Goal: Transaction & Acquisition: Purchase product/service

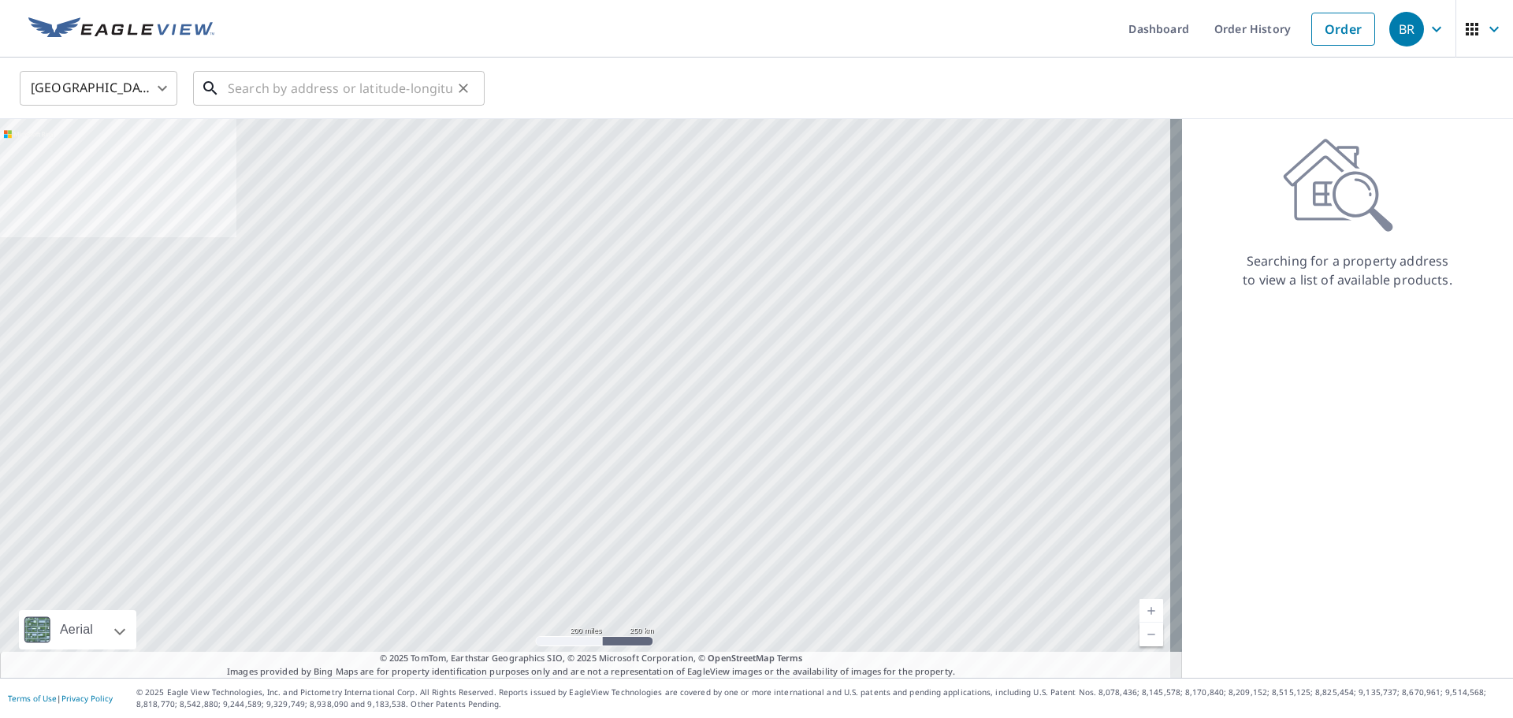
click at [423, 84] on input "text" at bounding box center [340, 88] width 225 height 44
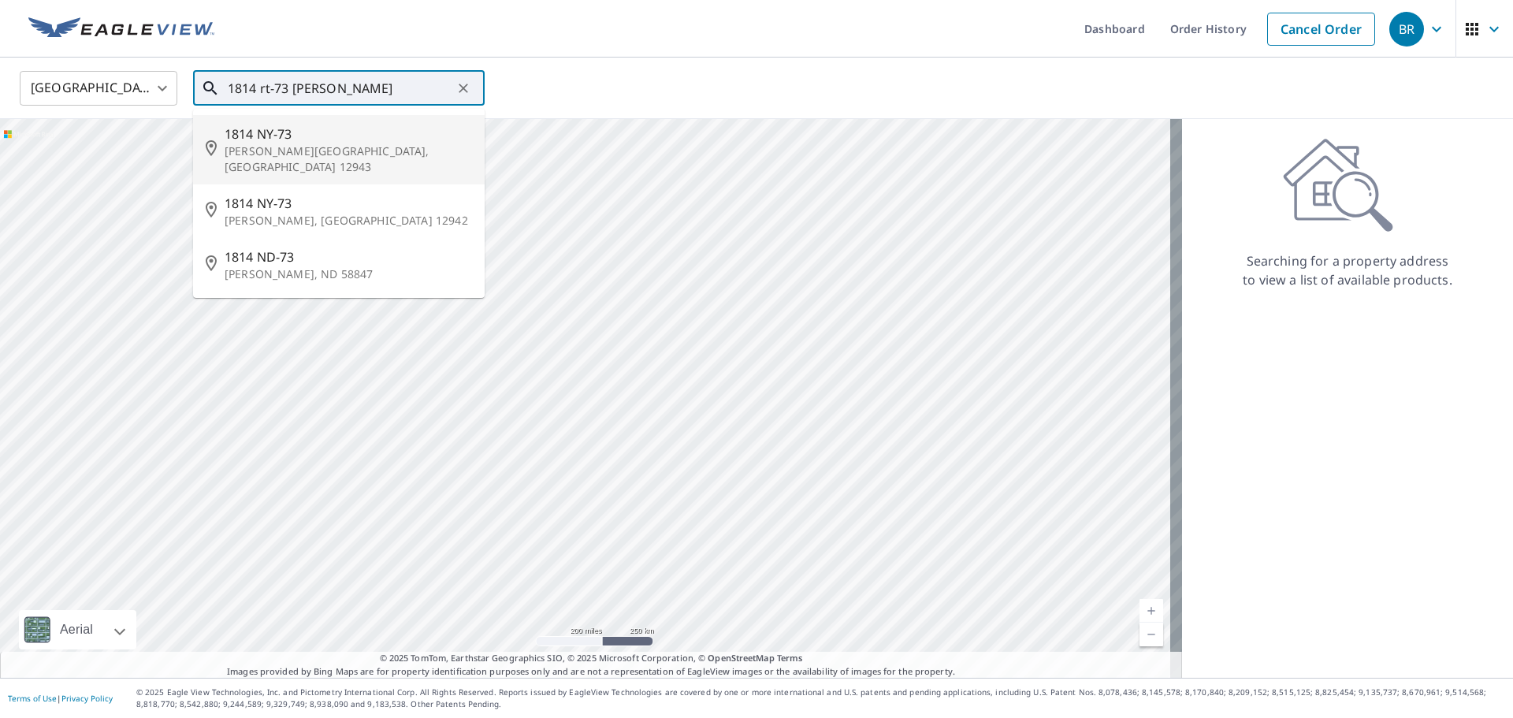
click at [384, 118] on li "[STREET_ADDRESS][PERSON_NAME]" at bounding box center [339, 149] width 292 height 69
type input "[STREET_ADDRESS][PERSON_NAME]"
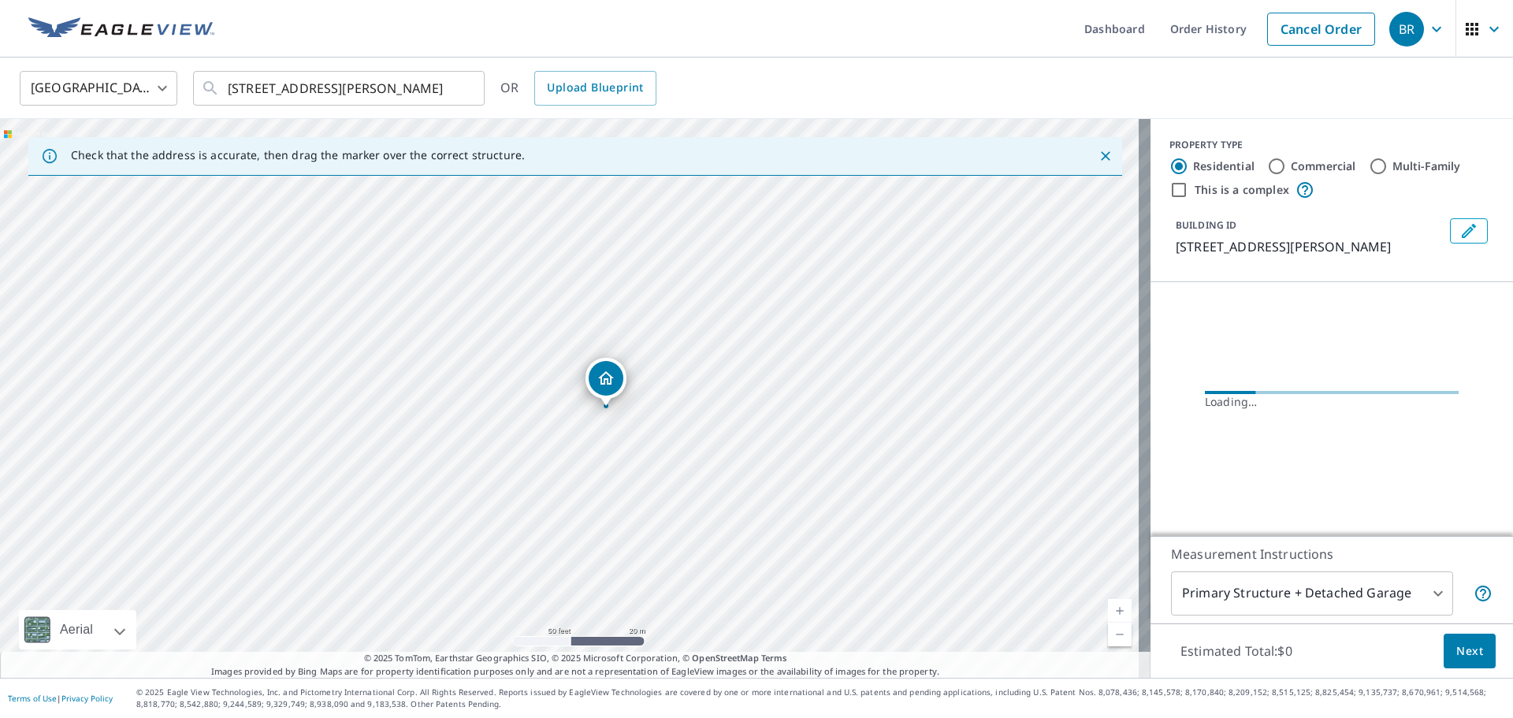
drag, startPoint x: 562, startPoint y: 363, endPoint x: 574, endPoint y: 372, distance: 15.1
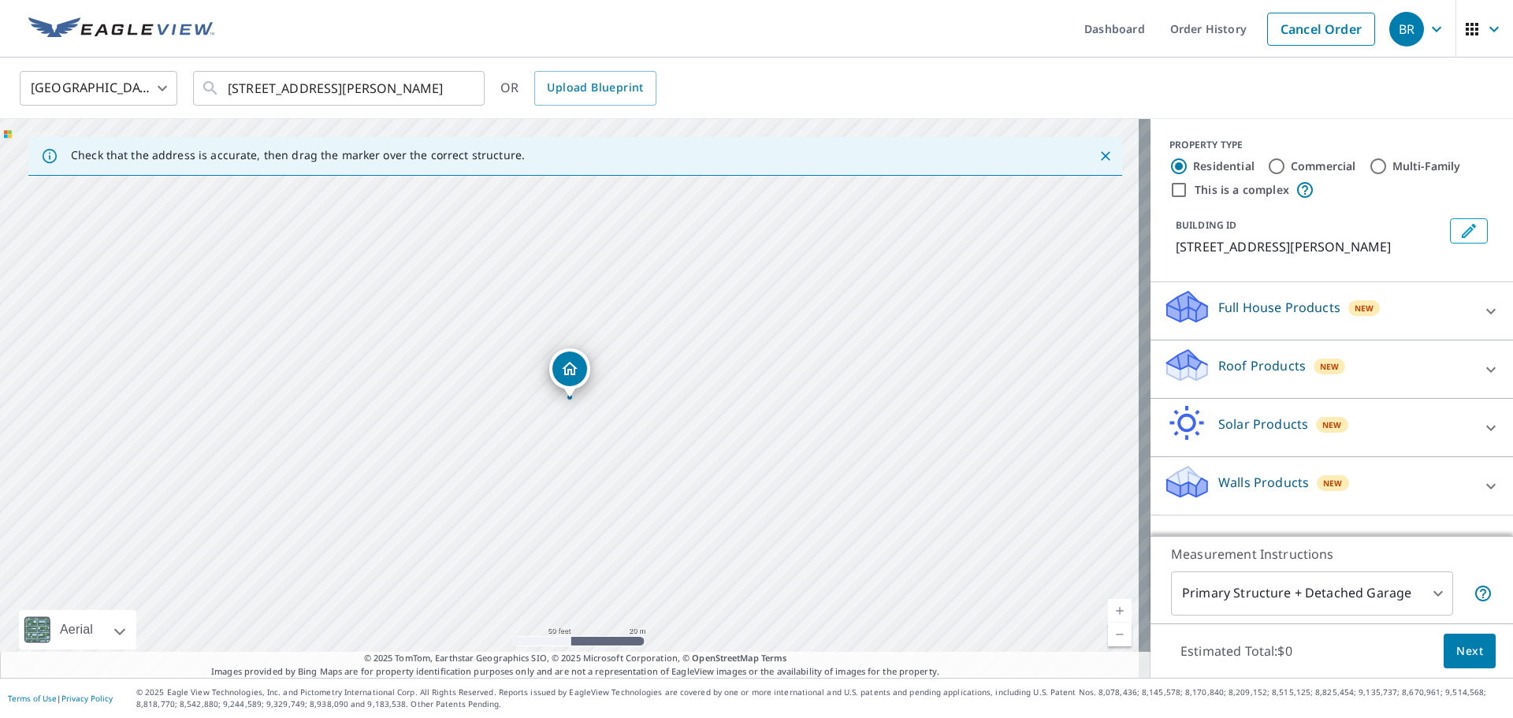
drag, startPoint x: 630, startPoint y: 534, endPoint x: 629, endPoint y: 467, distance: 67.0
click at [629, 467] on div "[STREET_ADDRESS][PERSON_NAME]" at bounding box center [575, 398] width 1151 height 559
click at [469, 82] on icon "Clear" at bounding box center [463, 88] width 16 height 16
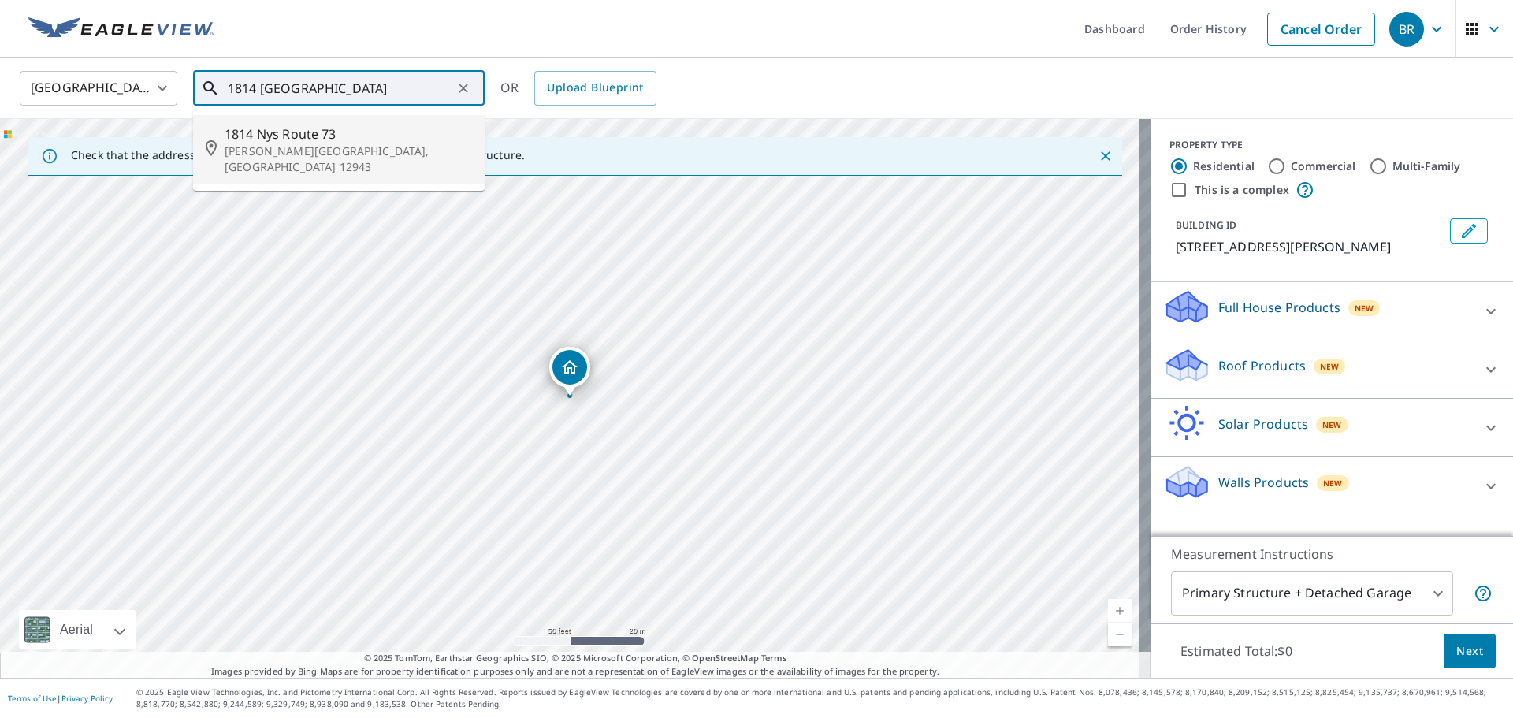
click at [330, 147] on p "[PERSON_NAME][GEOGRAPHIC_DATA], [GEOGRAPHIC_DATA] 12943" at bounding box center [348, 159] width 247 height 32
type input "[STREET_ADDRESS][PERSON_NAME]"
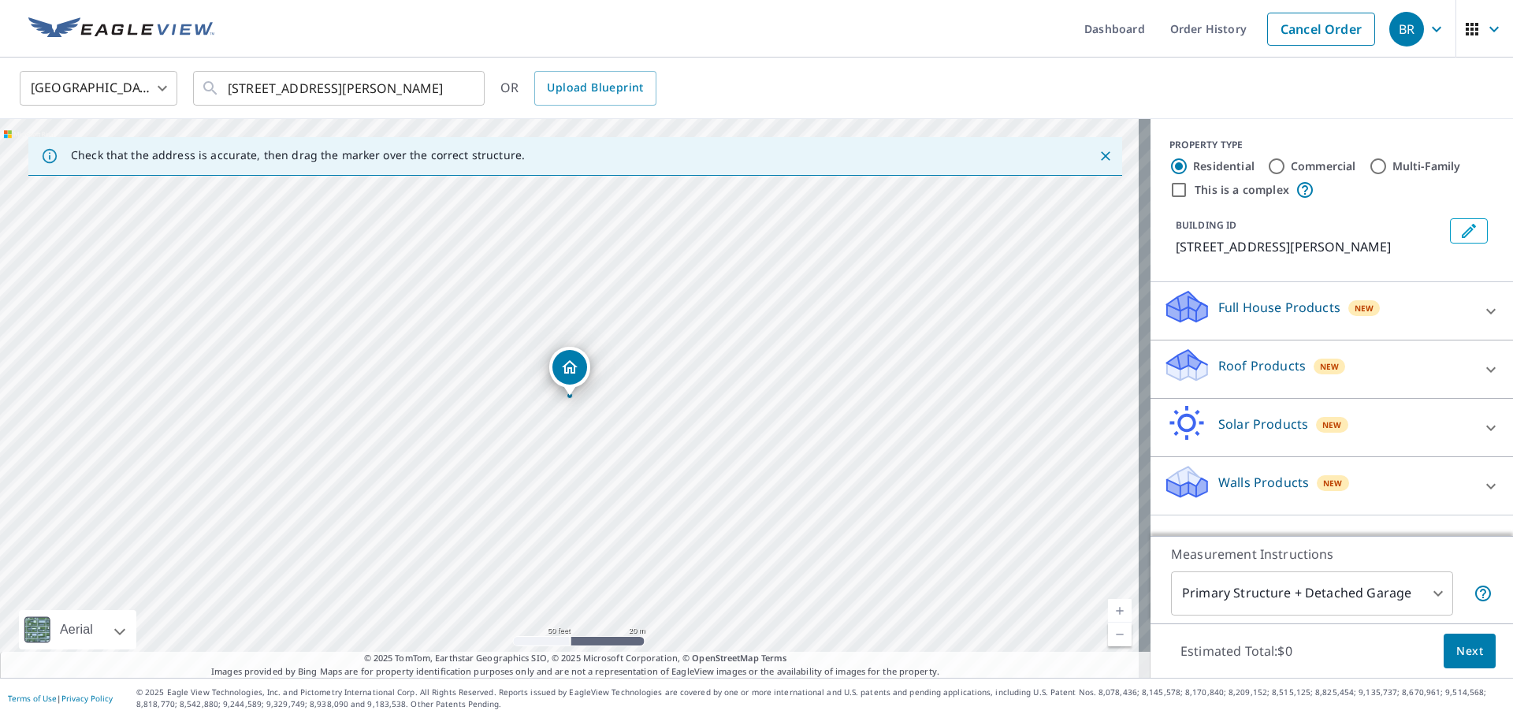
click at [1214, 329] on div "Full House Products New" at bounding box center [1317, 310] width 309 height 45
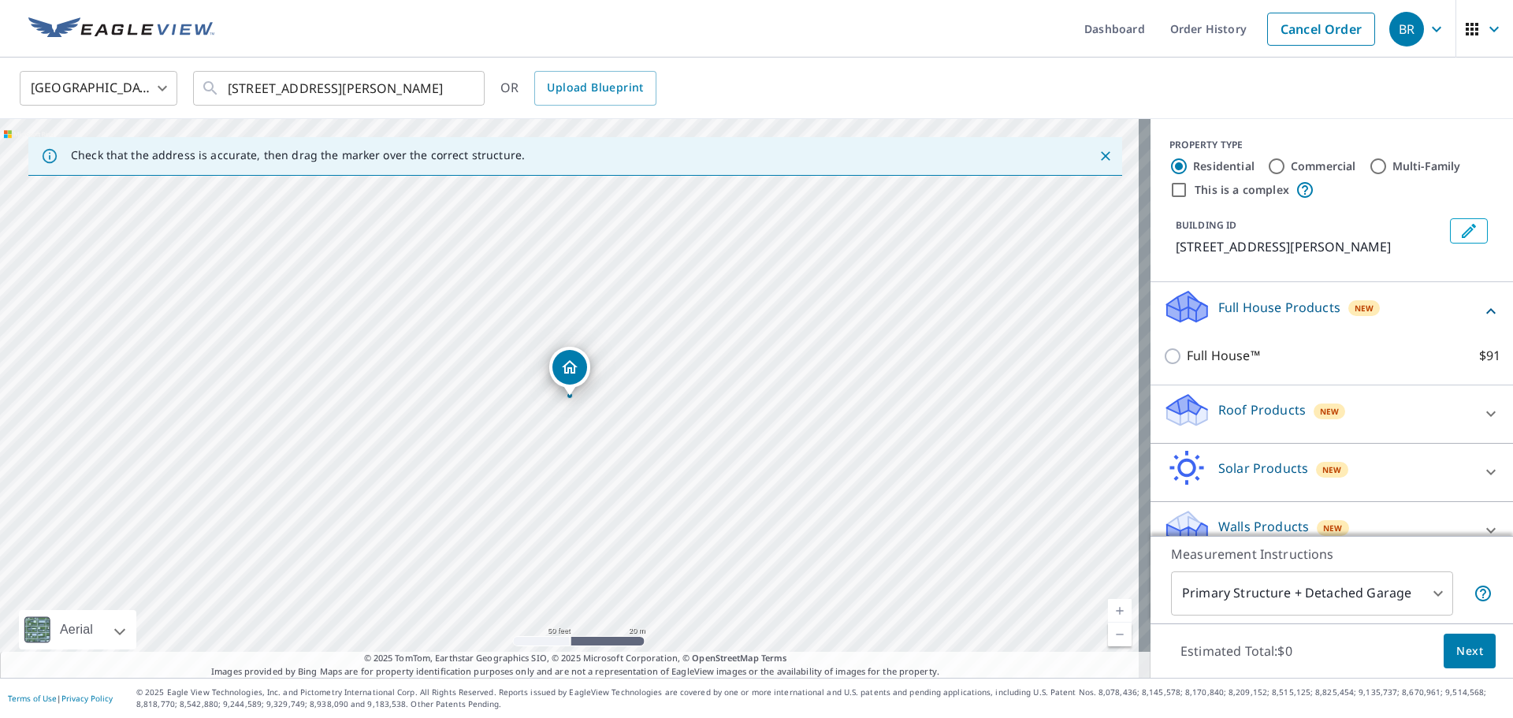
click at [1218, 317] on p "Full House Products" at bounding box center [1279, 307] width 122 height 19
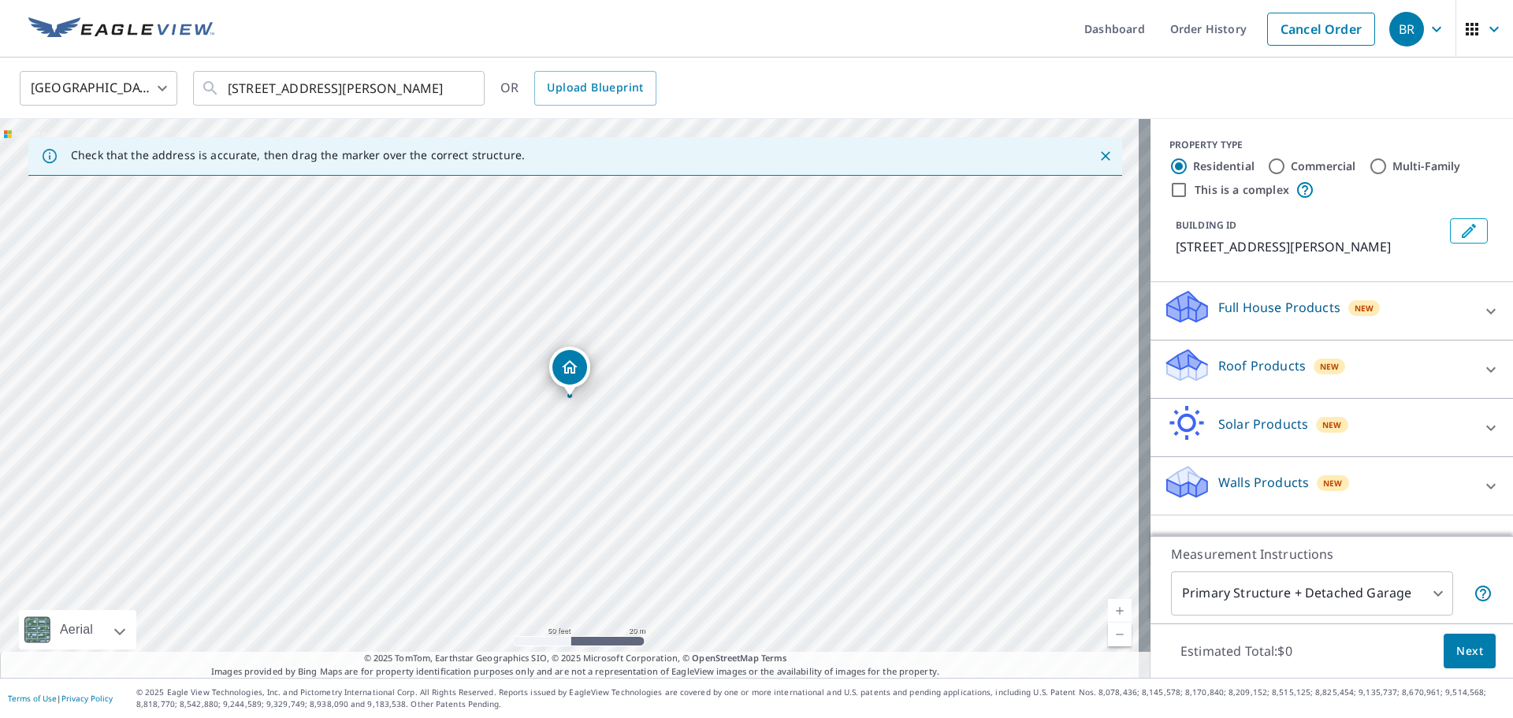
click at [1221, 356] on p "Roof Products" at bounding box center [1261, 365] width 87 height 19
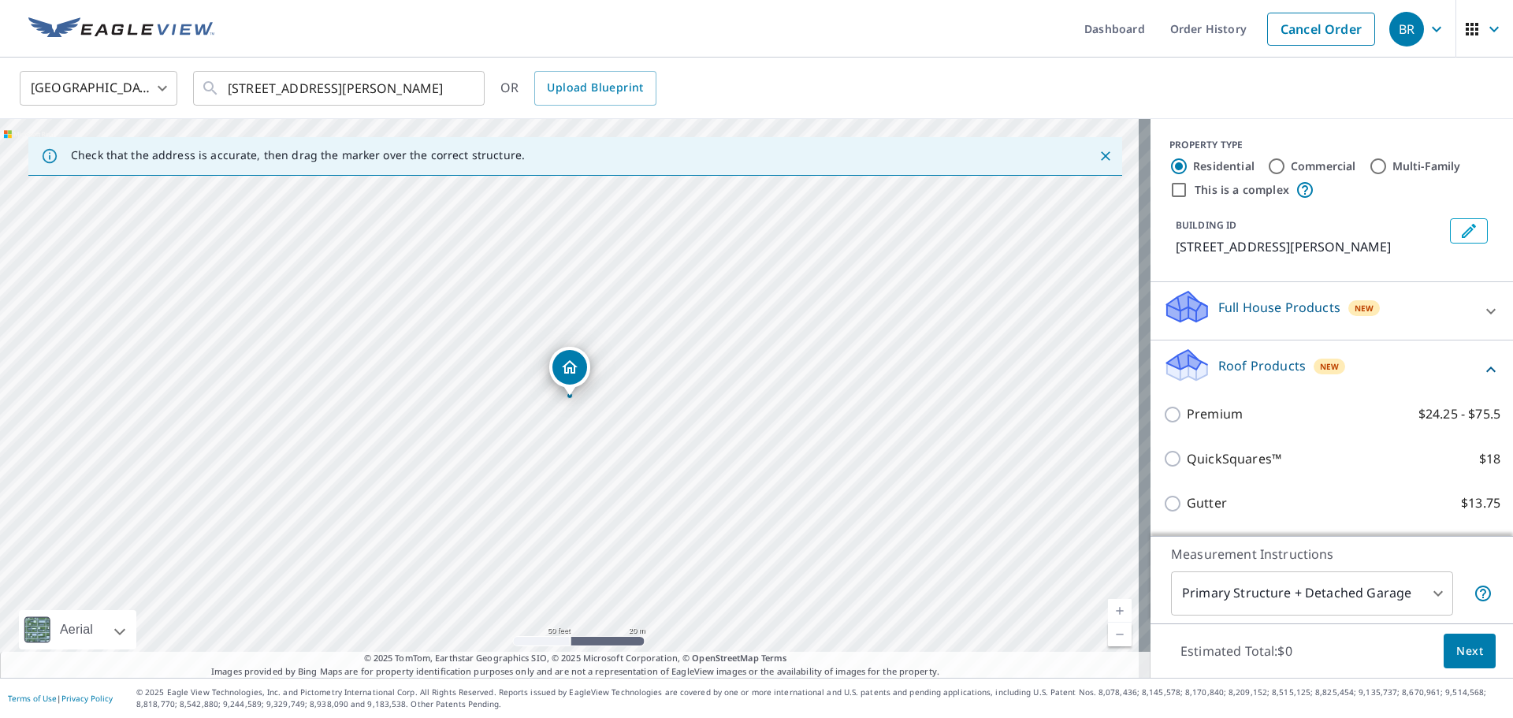
click at [1195, 424] on p "Premium" at bounding box center [1215, 414] width 56 height 20
click at [1187, 424] on input "Premium $24.25 - $75.5" at bounding box center [1175, 414] width 24 height 19
checkbox input "true"
click at [1467, 637] on button "Next" at bounding box center [1470, 651] width 52 height 35
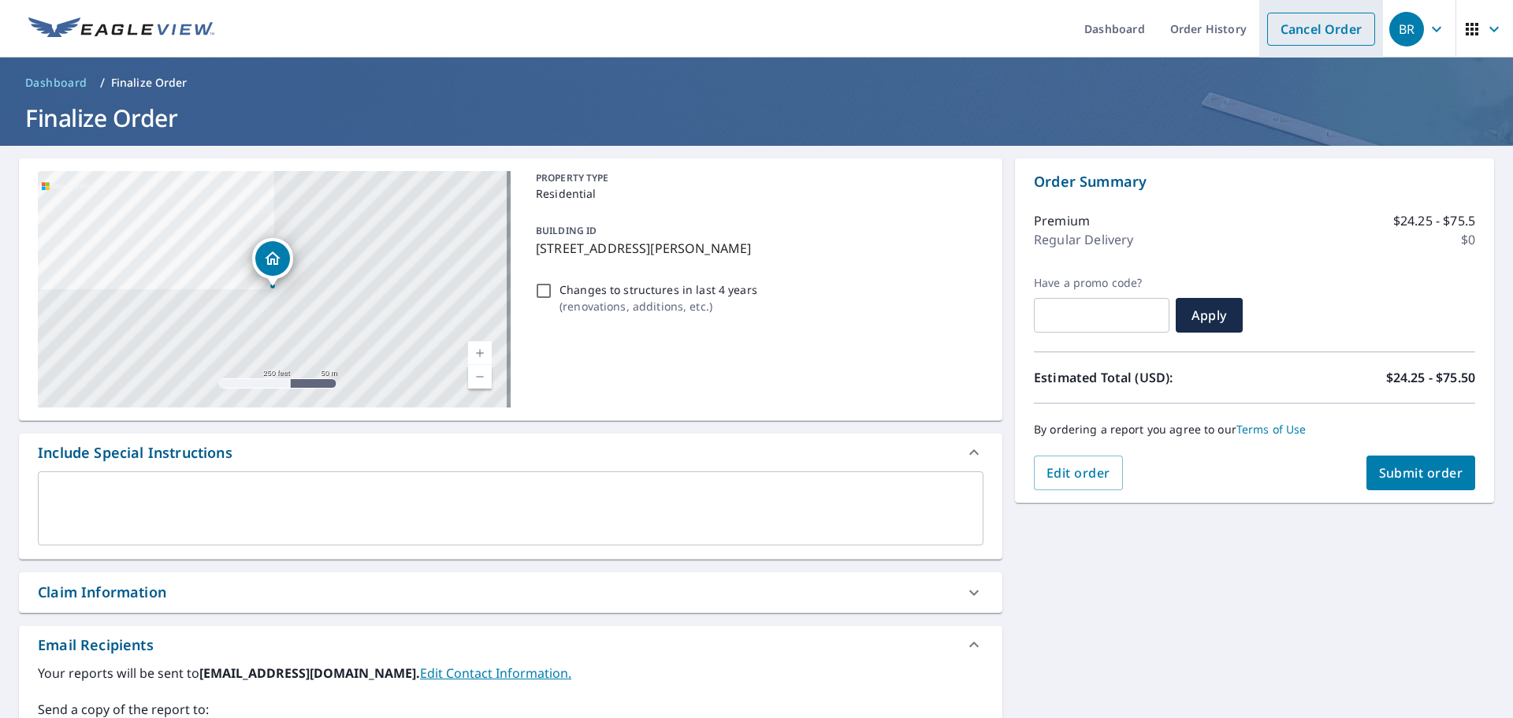
click at [1316, 35] on link "Cancel Order" at bounding box center [1321, 29] width 108 height 33
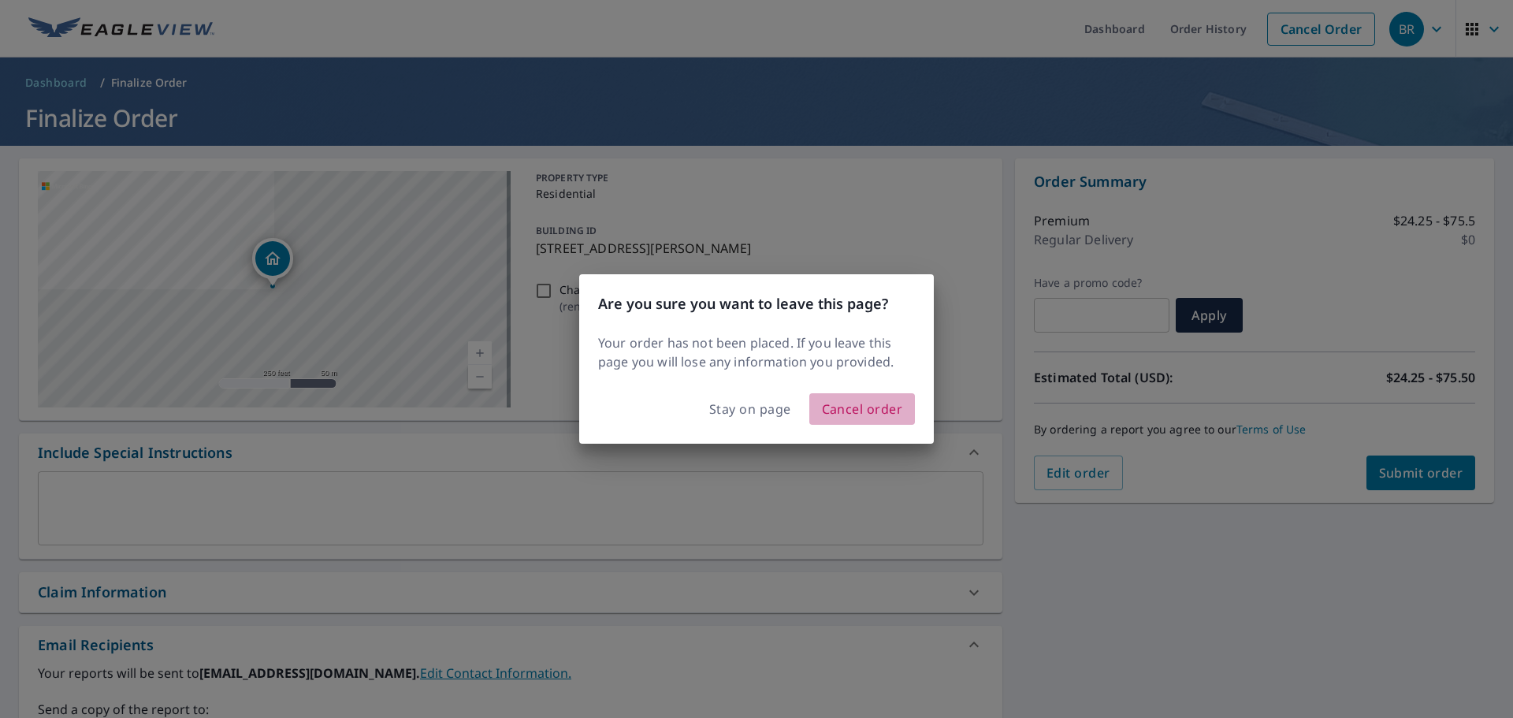
click at [861, 399] on span "Cancel order" at bounding box center [862, 409] width 81 height 22
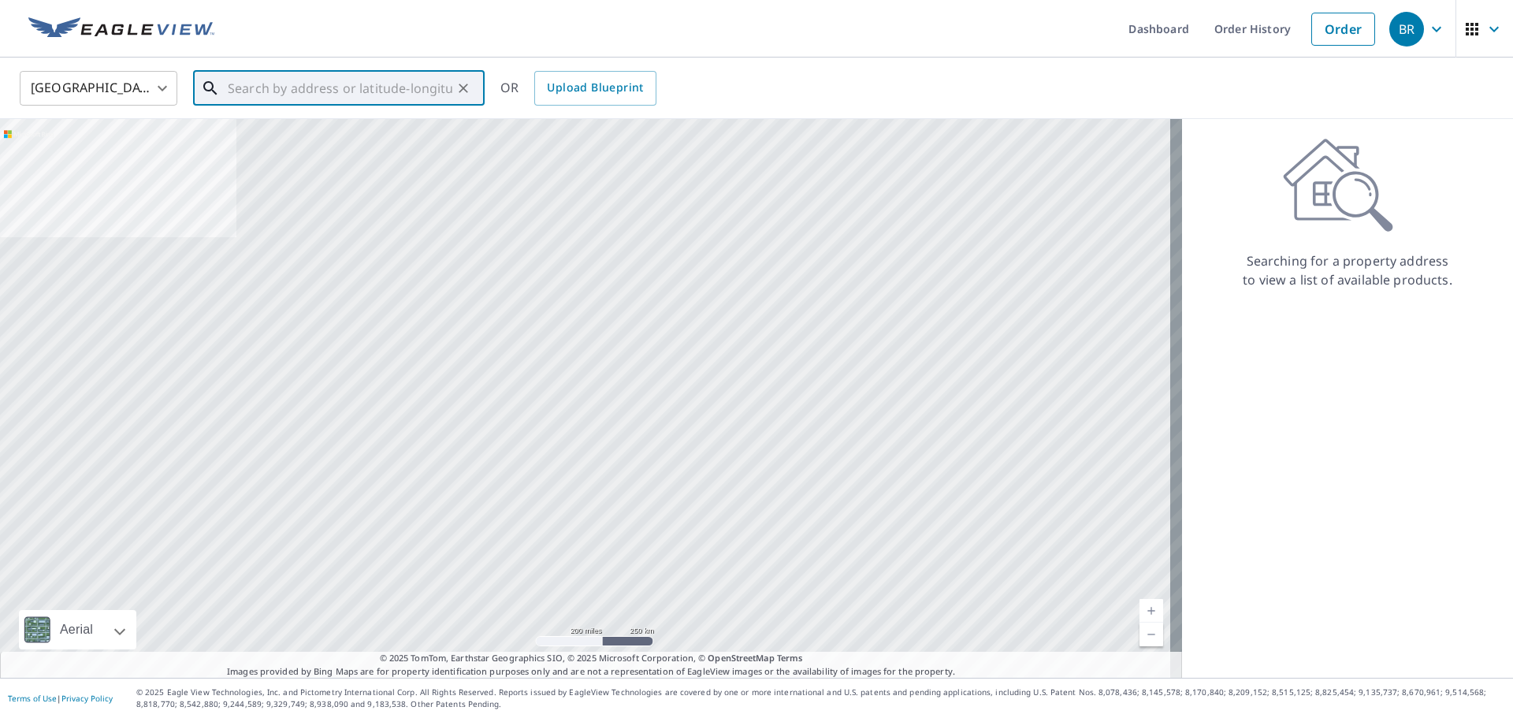
click at [392, 91] on input "text" at bounding box center [340, 88] width 225 height 44
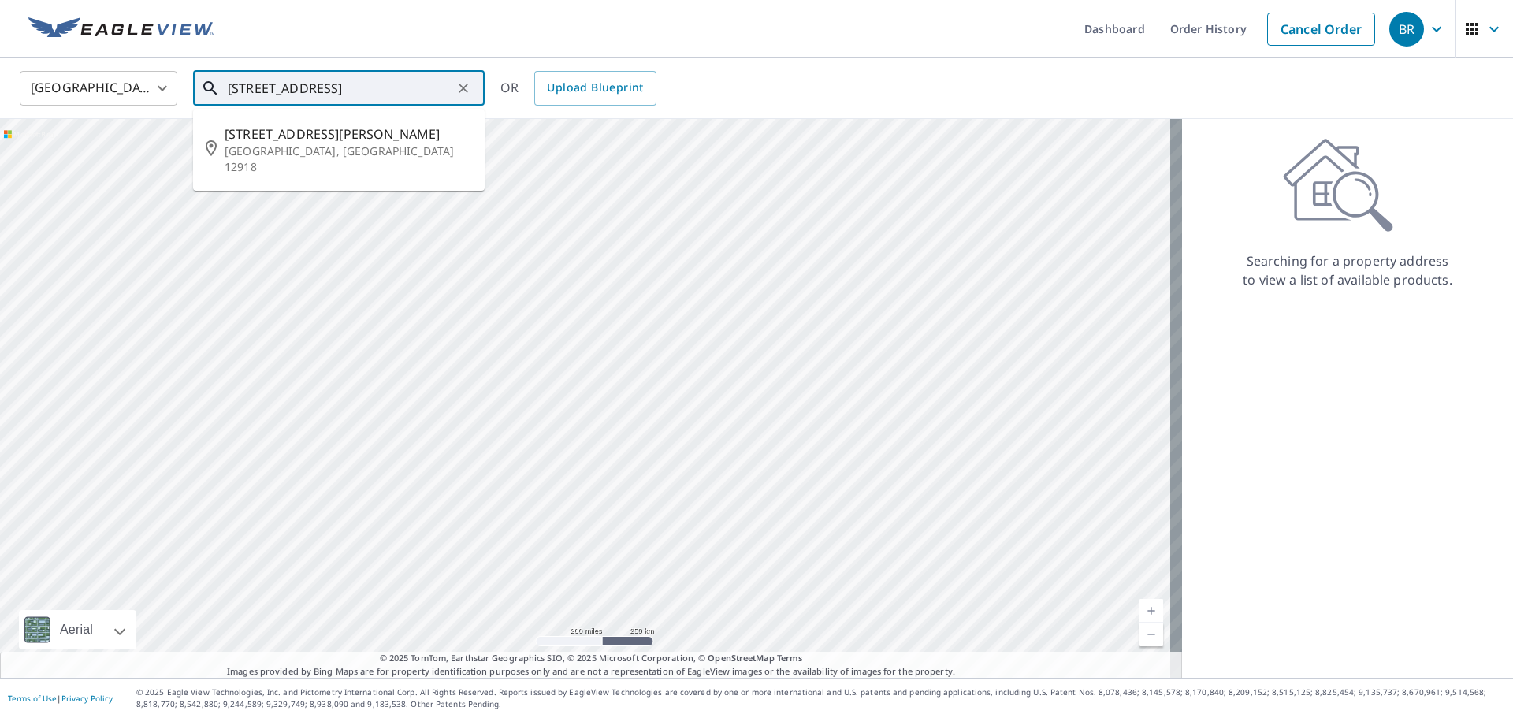
drag, startPoint x: 385, startPoint y: 93, endPoint x: 310, endPoint y: 147, distance: 92.7
click at [310, 147] on p "[GEOGRAPHIC_DATA], [GEOGRAPHIC_DATA] 12918" at bounding box center [348, 159] width 247 height 32
type input "[STREET_ADDRESS]"
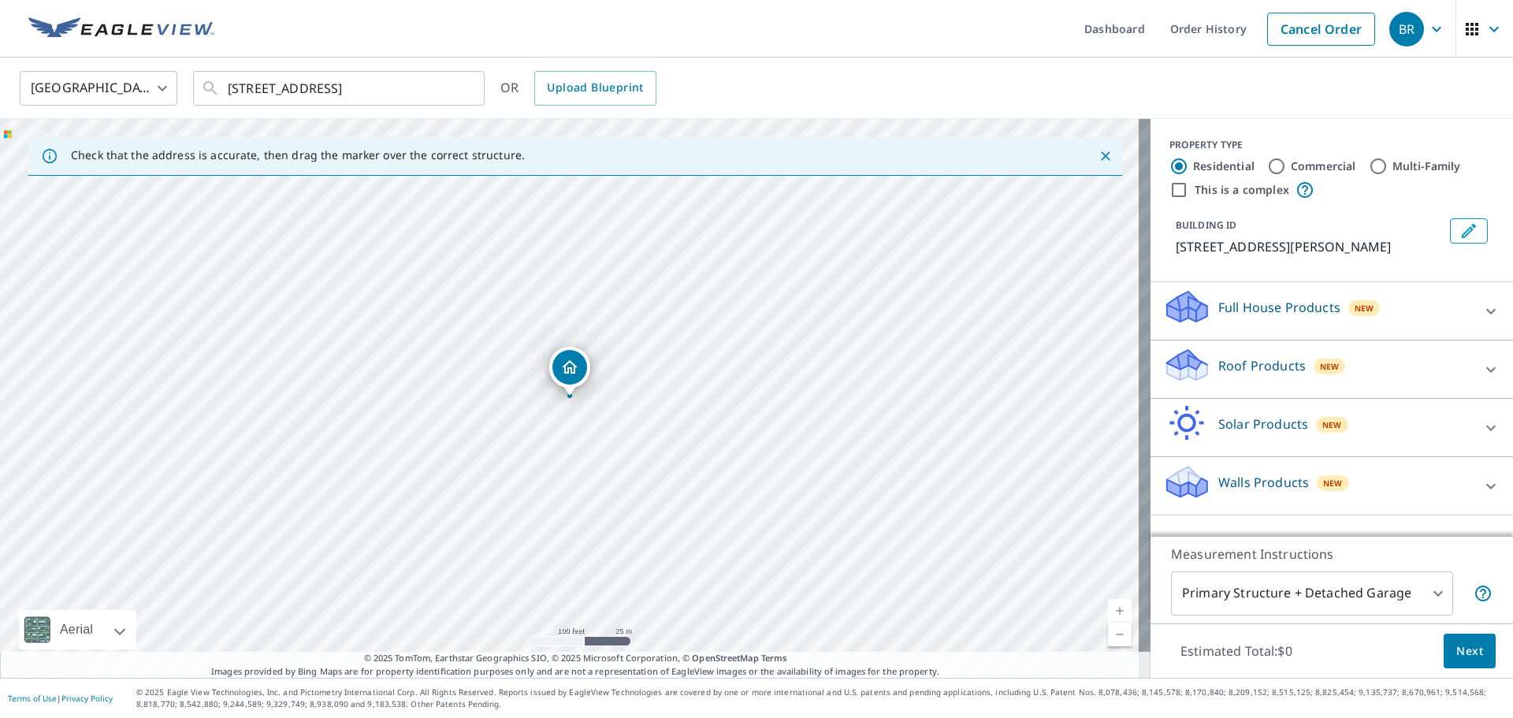
drag, startPoint x: 504, startPoint y: 328, endPoint x: 502, endPoint y: 312, distance: 15.8
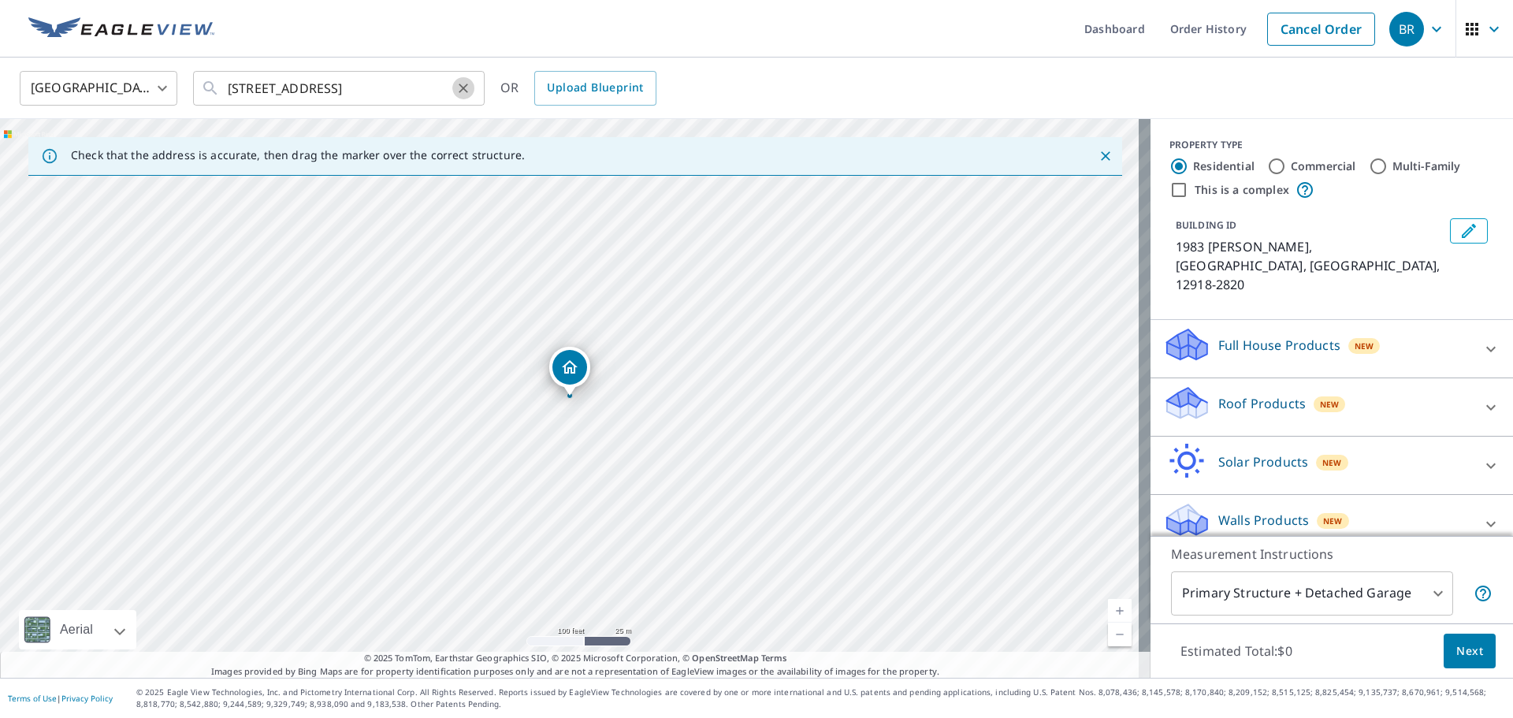
click at [470, 91] on icon "Clear" at bounding box center [463, 88] width 16 height 16
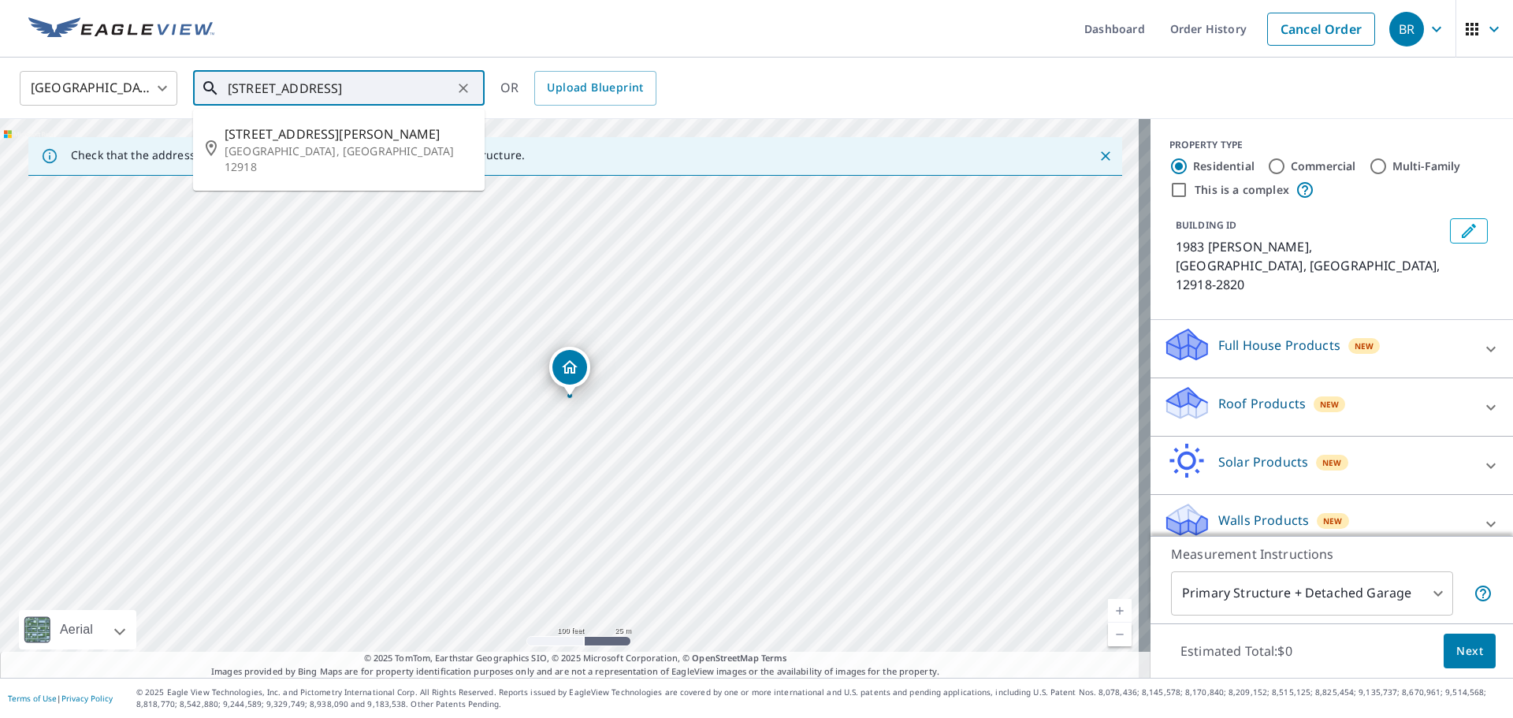
click at [355, 145] on p "[GEOGRAPHIC_DATA], [GEOGRAPHIC_DATA] 12918" at bounding box center [348, 159] width 247 height 32
type input "[STREET_ADDRESS]"
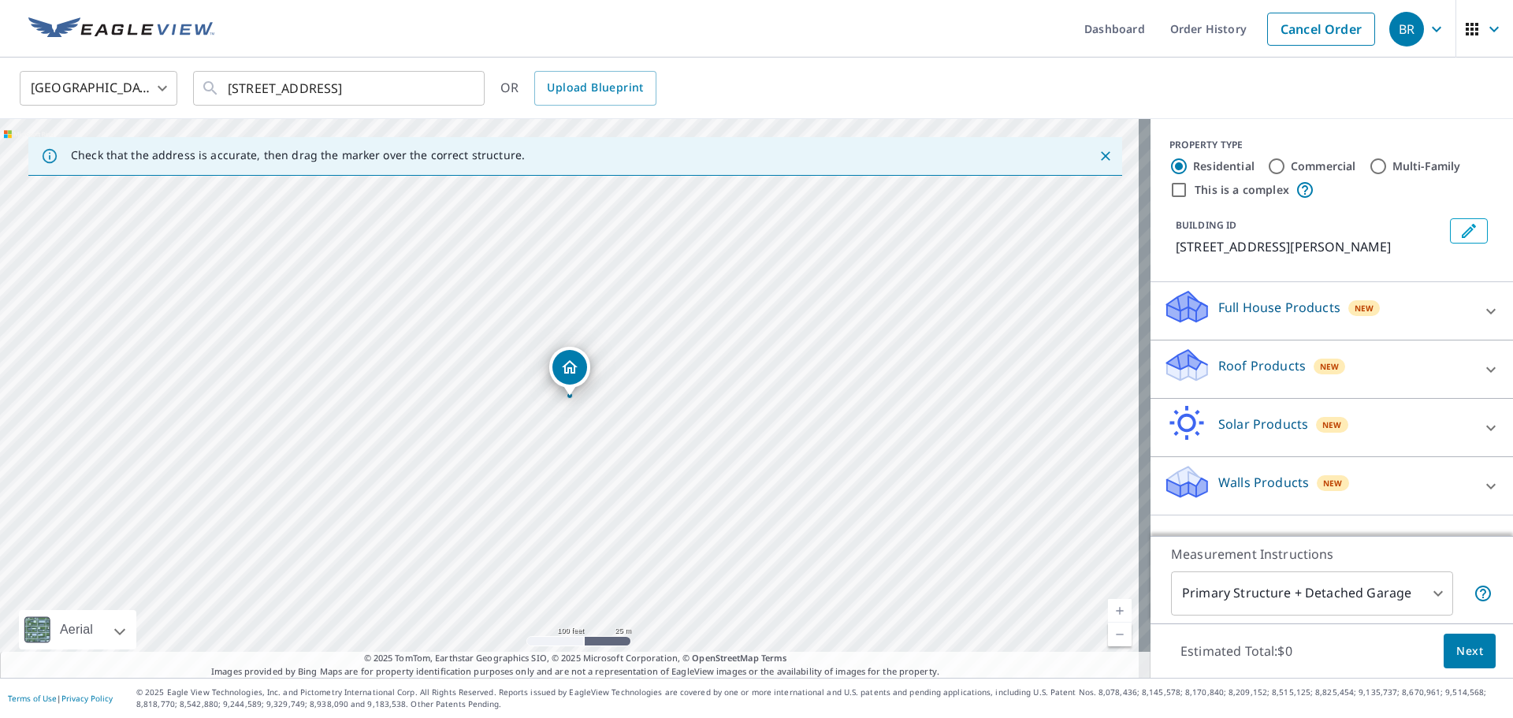
click at [1233, 362] on p "Roof Products" at bounding box center [1261, 365] width 87 height 19
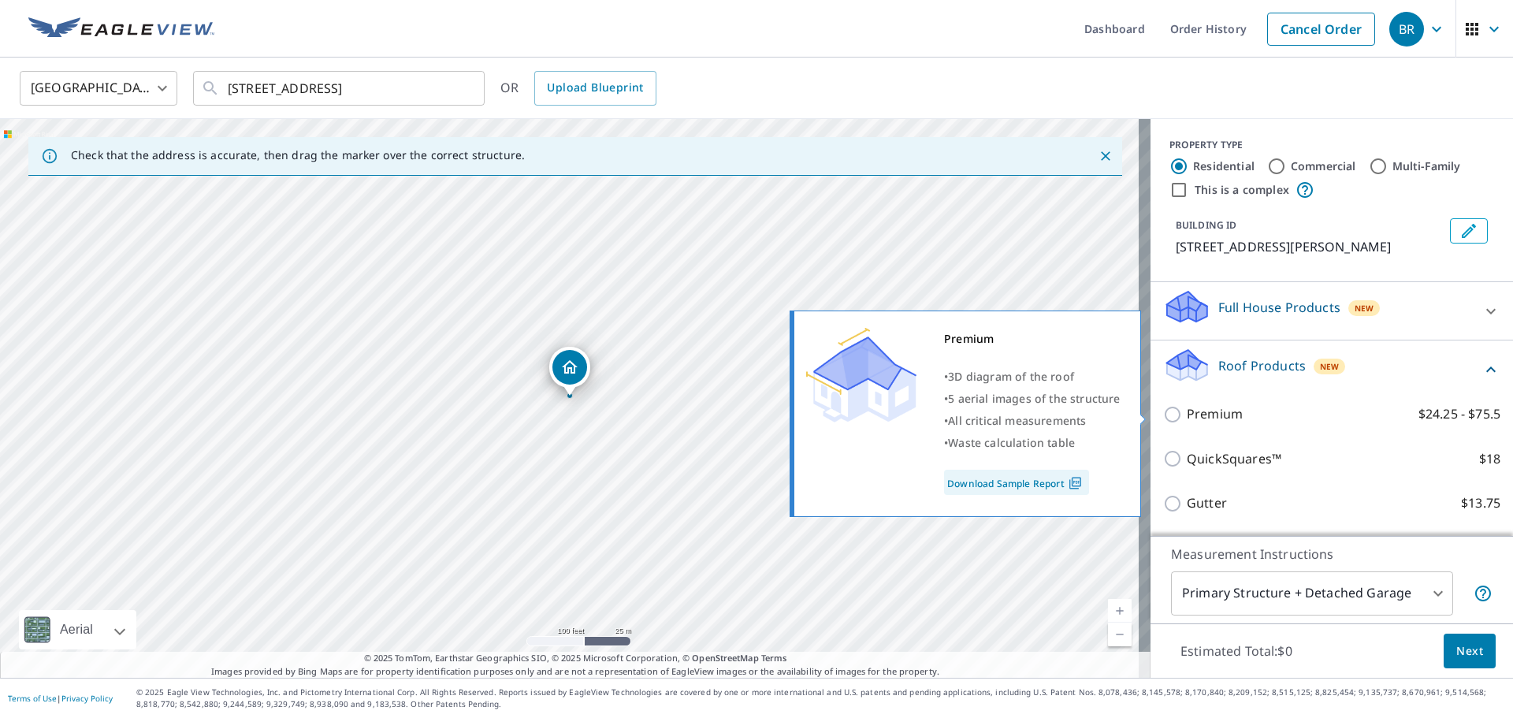
click at [1166, 420] on input "Premium $24.25 - $75.5" at bounding box center [1175, 414] width 24 height 19
checkbox input "true"
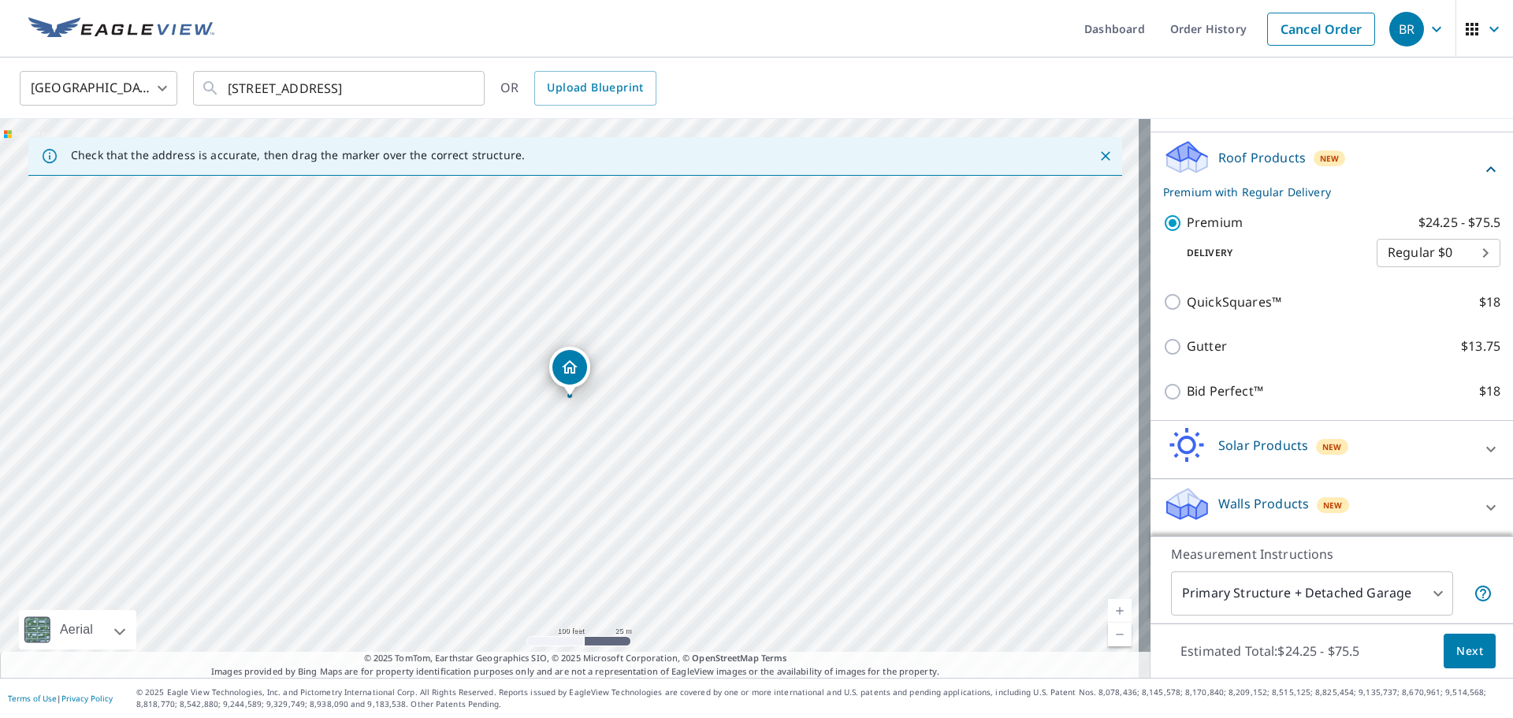
scroll to position [210, 0]
click at [1452, 667] on button "Next" at bounding box center [1470, 651] width 52 height 35
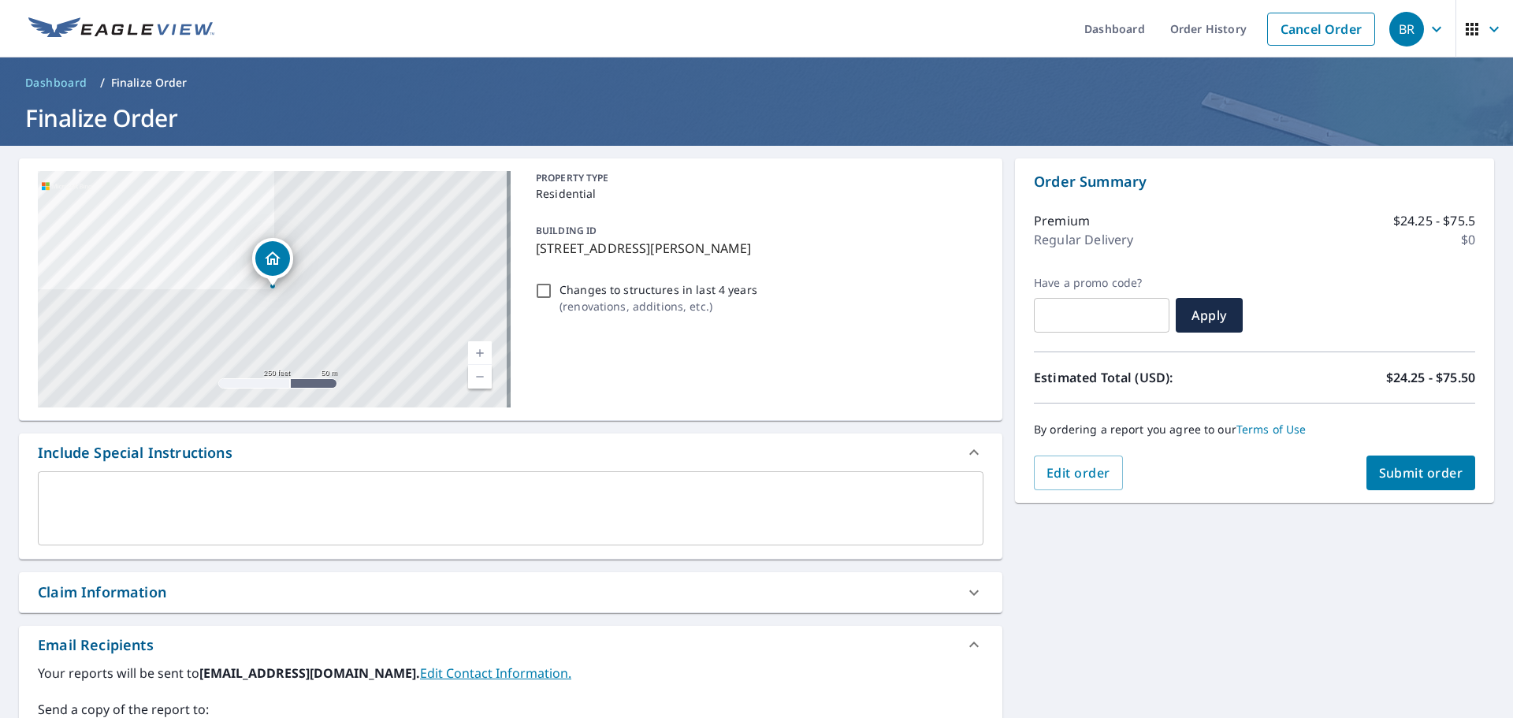
click at [1448, 451] on div "By ordering a report you agree to our Terms of Use" at bounding box center [1254, 429] width 441 height 52
click at [1444, 462] on button "Submit order" at bounding box center [1421, 472] width 110 height 35
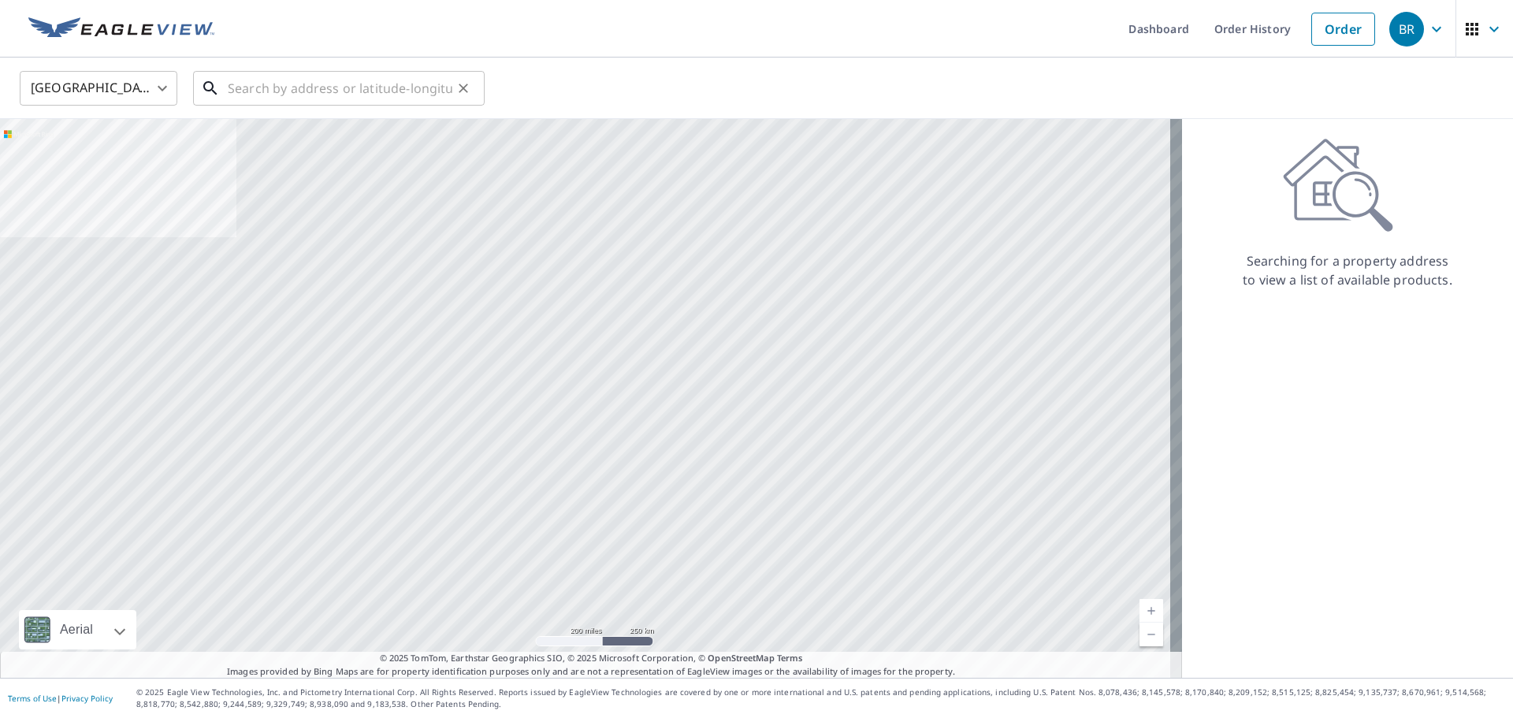
click at [391, 84] on input "text" at bounding box center [340, 88] width 225 height 44
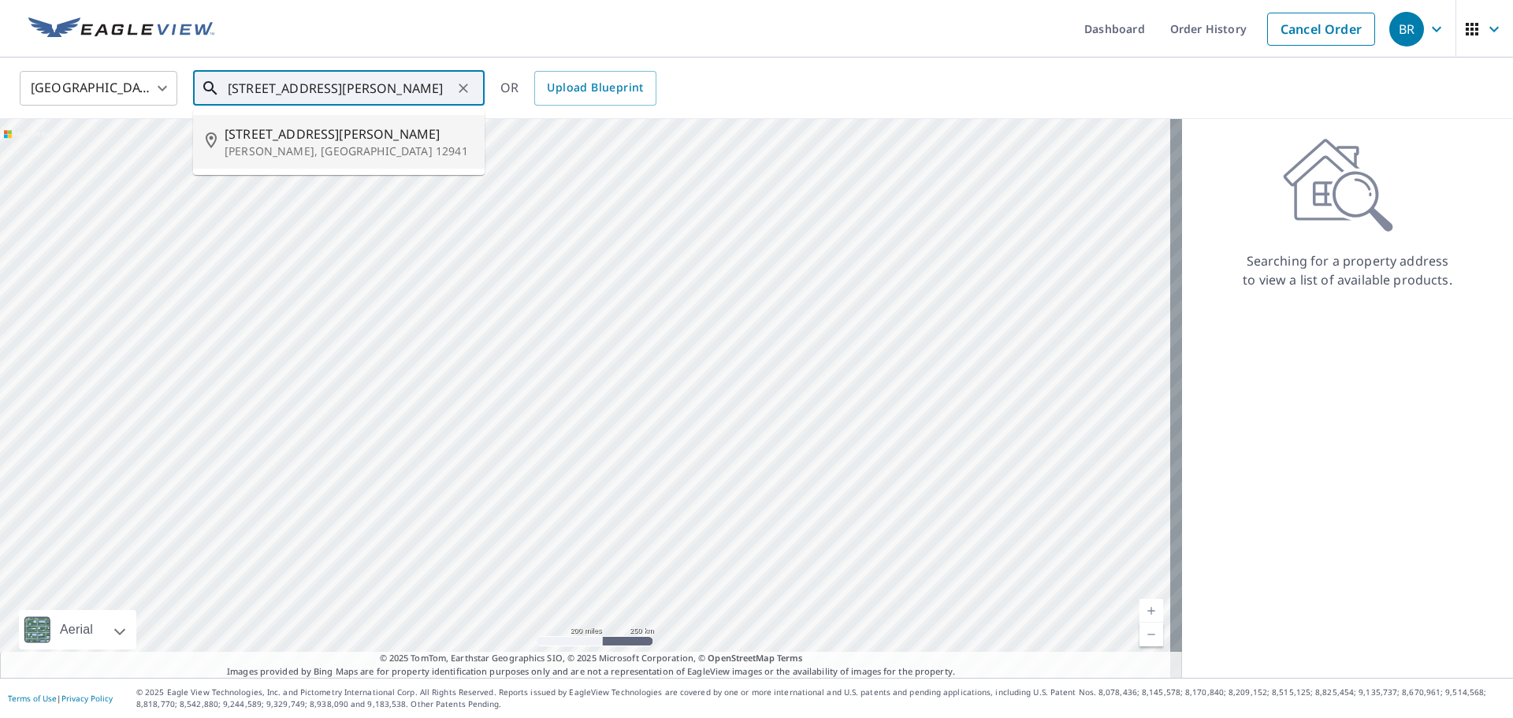
click at [356, 139] on span "593 Stickney Bridge Rd" at bounding box center [348, 134] width 247 height 19
type input "593 Stickney Bridge Rd Jay, NY 12941"
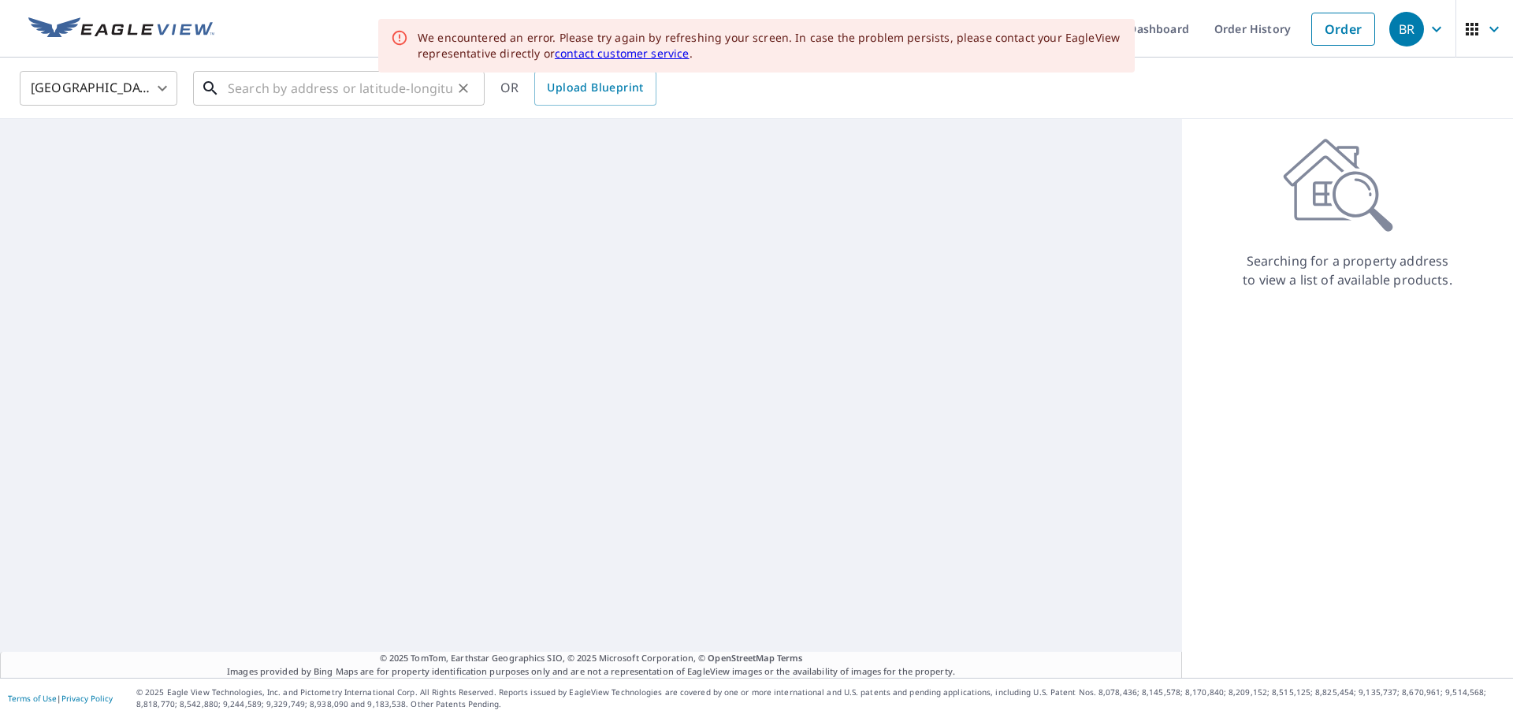
click at [366, 97] on input "text" at bounding box center [340, 88] width 225 height 44
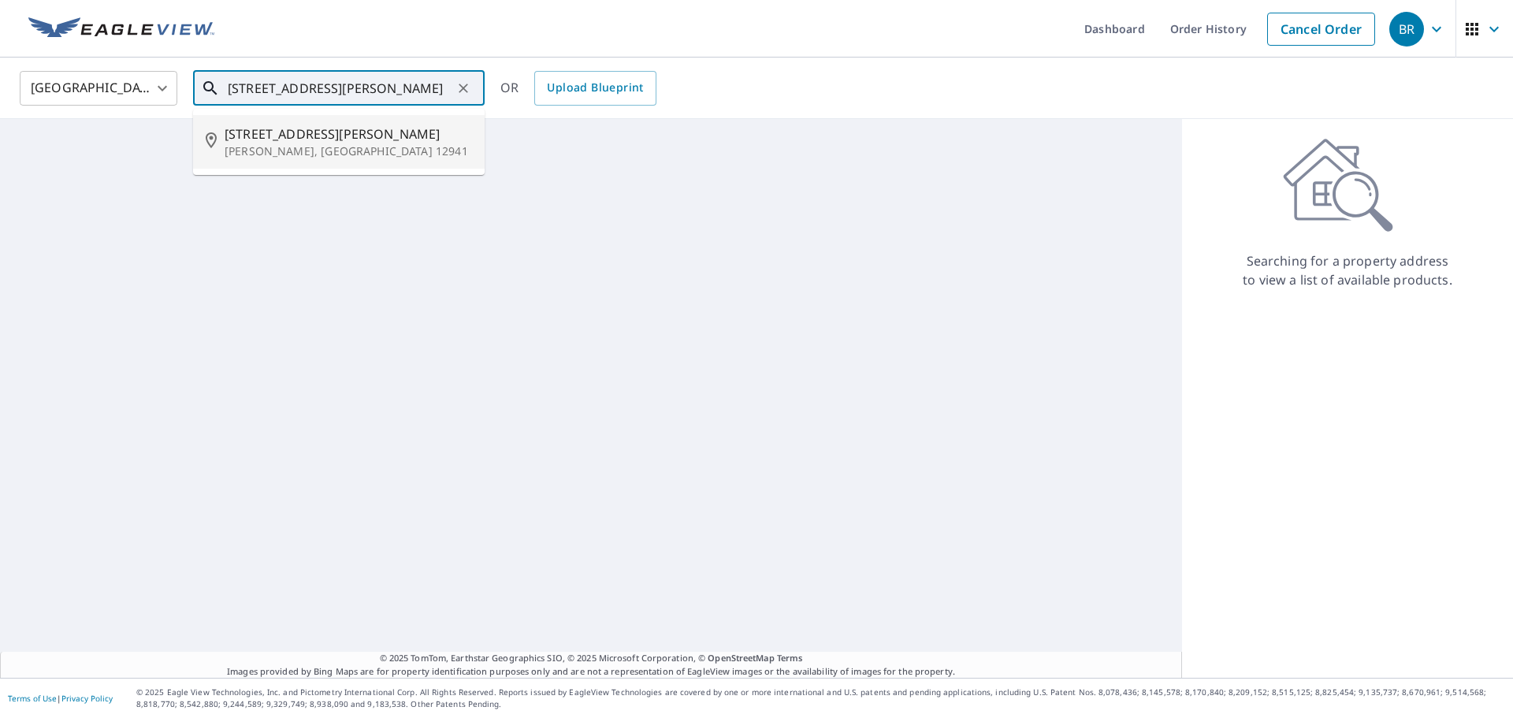
click at [341, 125] on span "593 Stickney Bridge Rd" at bounding box center [348, 134] width 247 height 19
type input "593 Stickney Bridge Rd Jay, NY 12941"
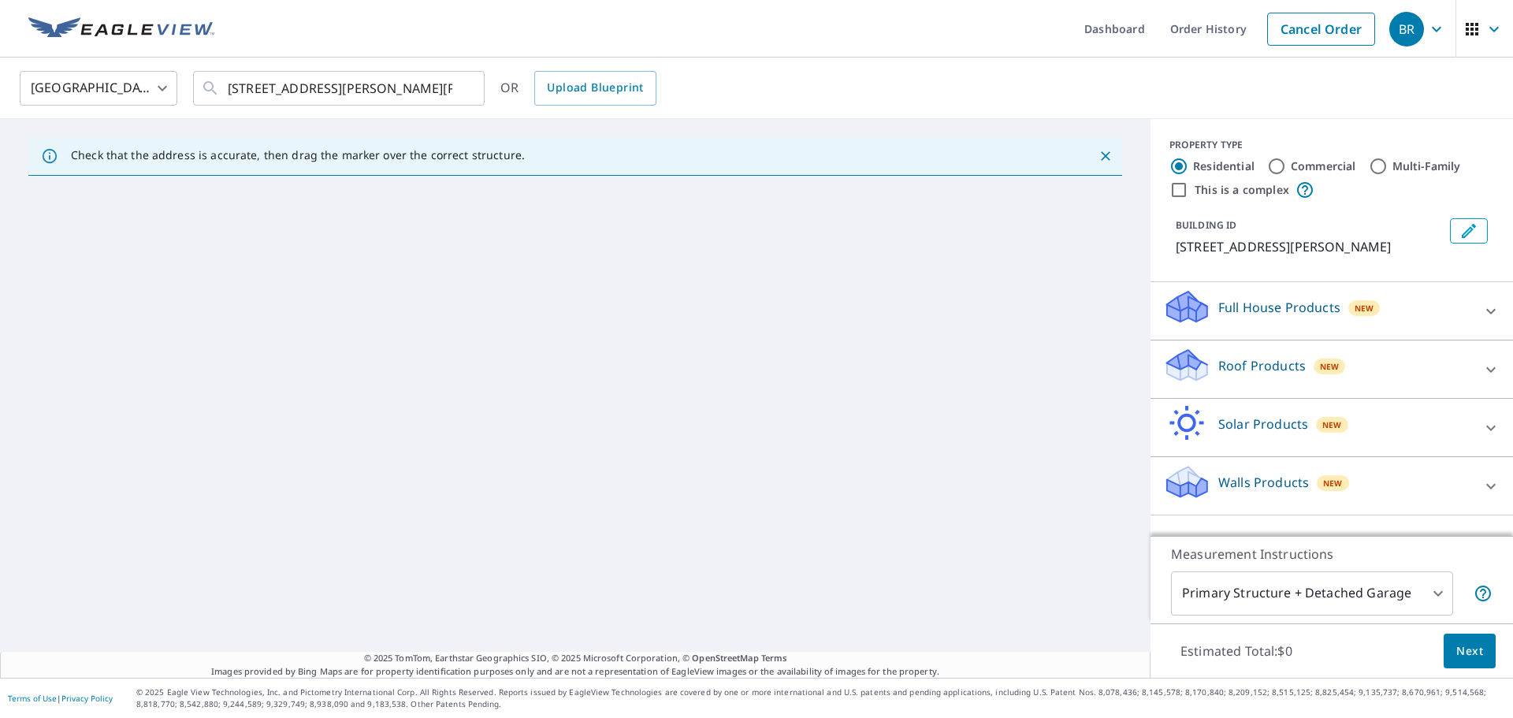
click at [1098, 158] on icon "Close" at bounding box center [1106, 156] width 16 height 16
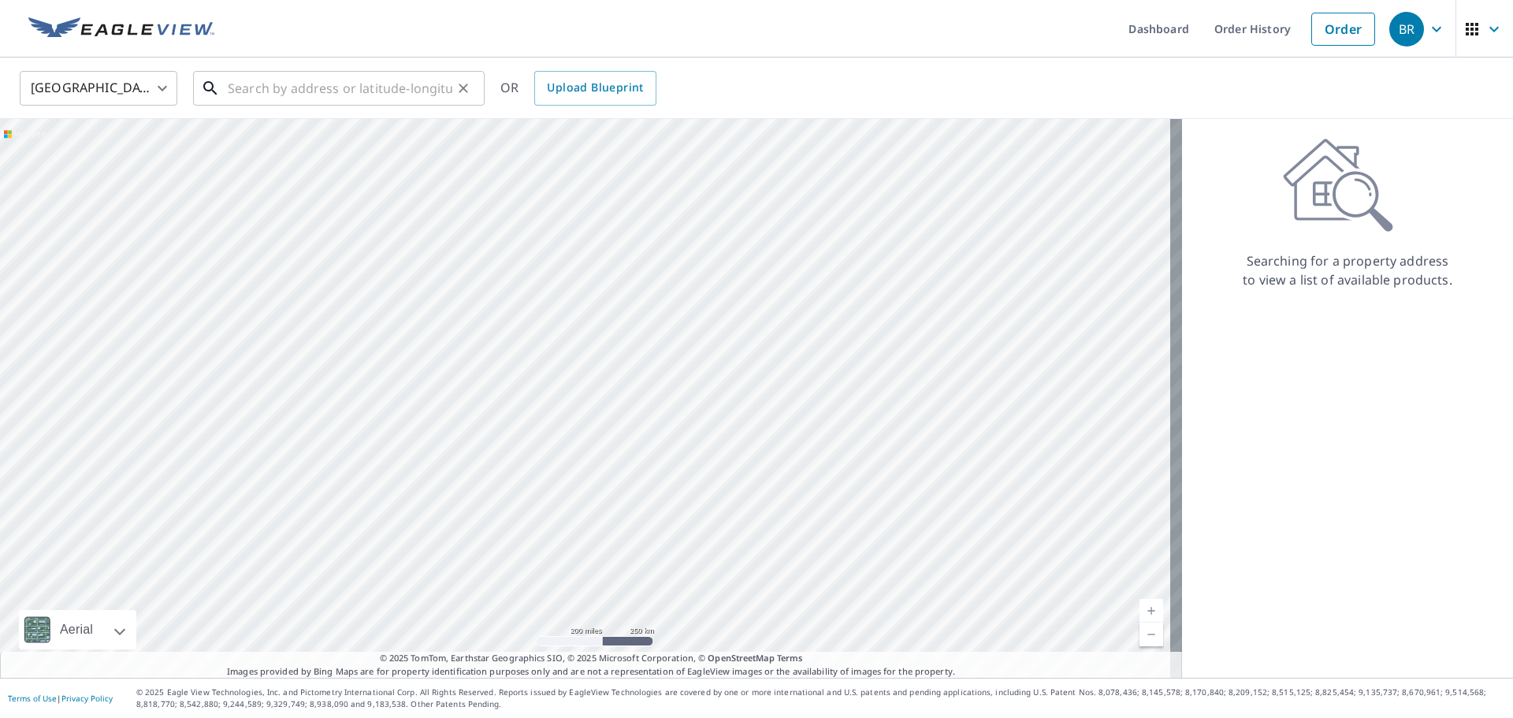
click at [305, 93] on input "text" at bounding box center [340, 88] width 225 height 44
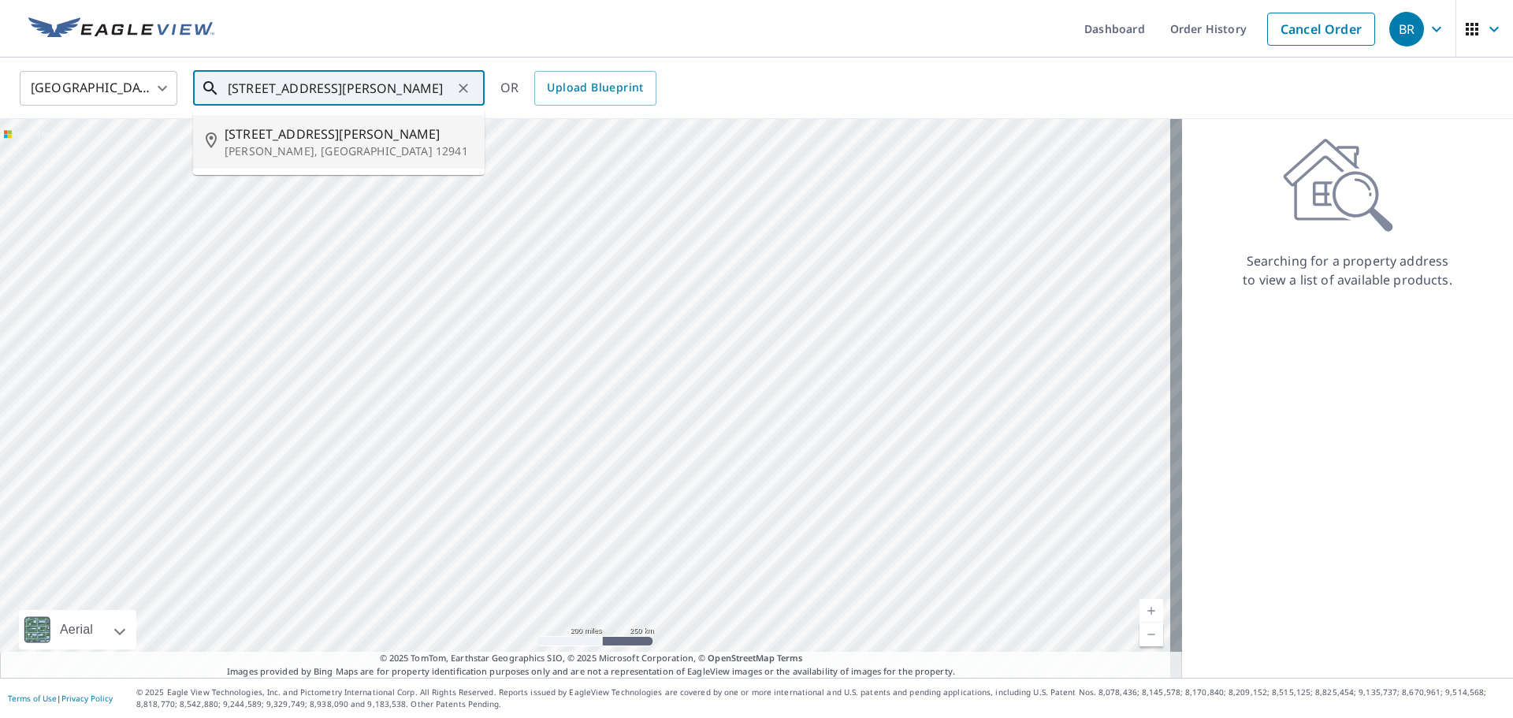
click at [323, 133] on span "593 Stickney Bridge Rd" at bounding box center [348, 134] width 247 height 19
type input "593 Stickney Bridge Rd Jay, NY 12941"
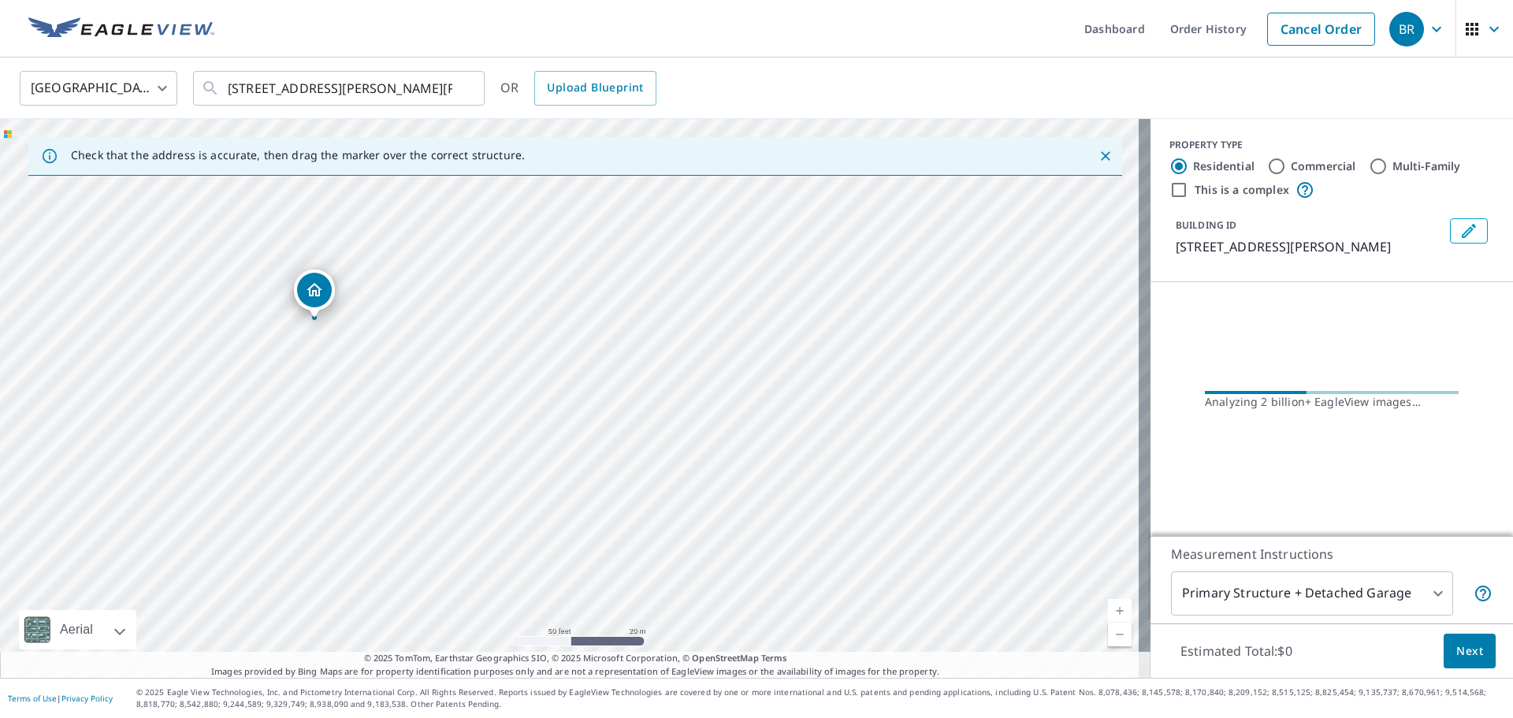
drag, startPoint x: 323, startPoint y: 303, endPoint x: 312, endPoint y: 288, distance: 19.2
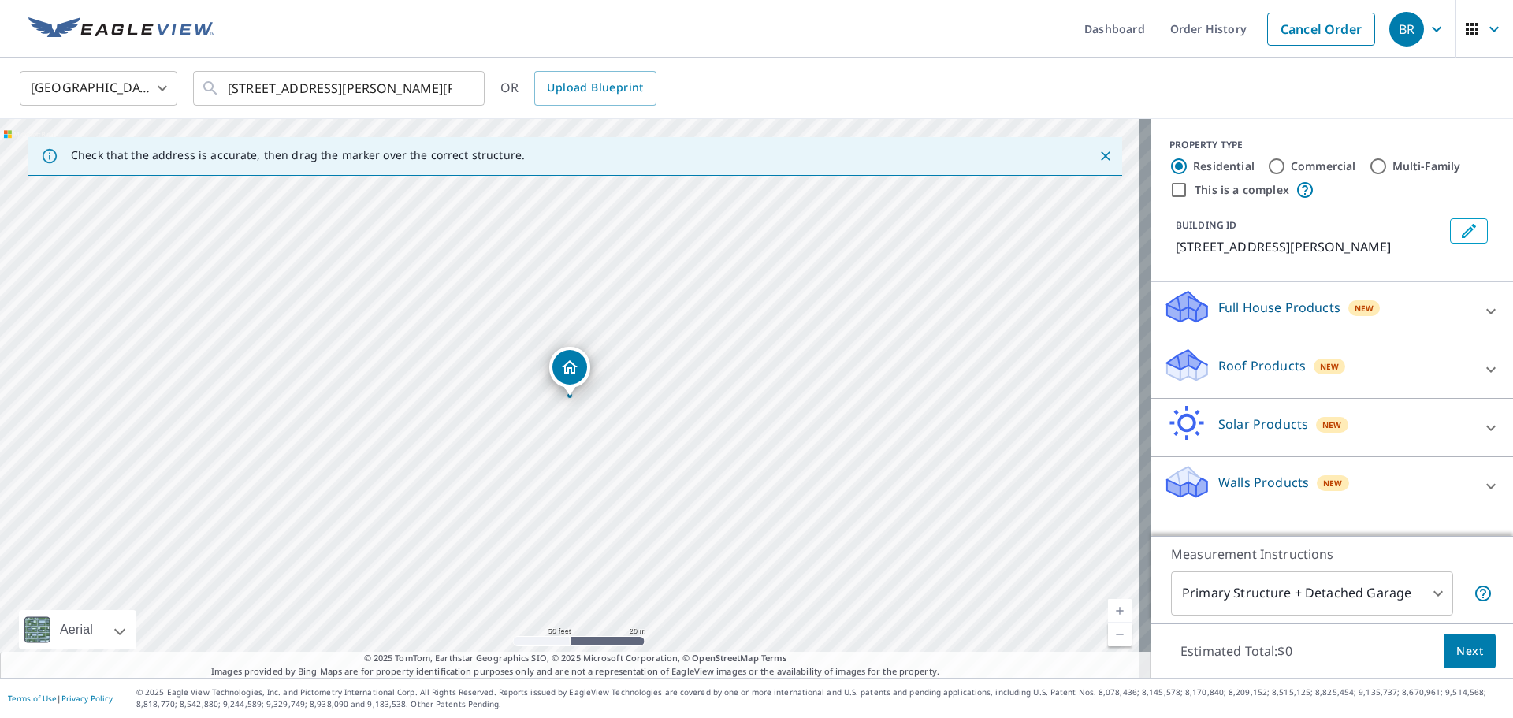
click at [1354, 378] on div "Roof Products New" at bounding box center [1317, 369] width 309 height 45
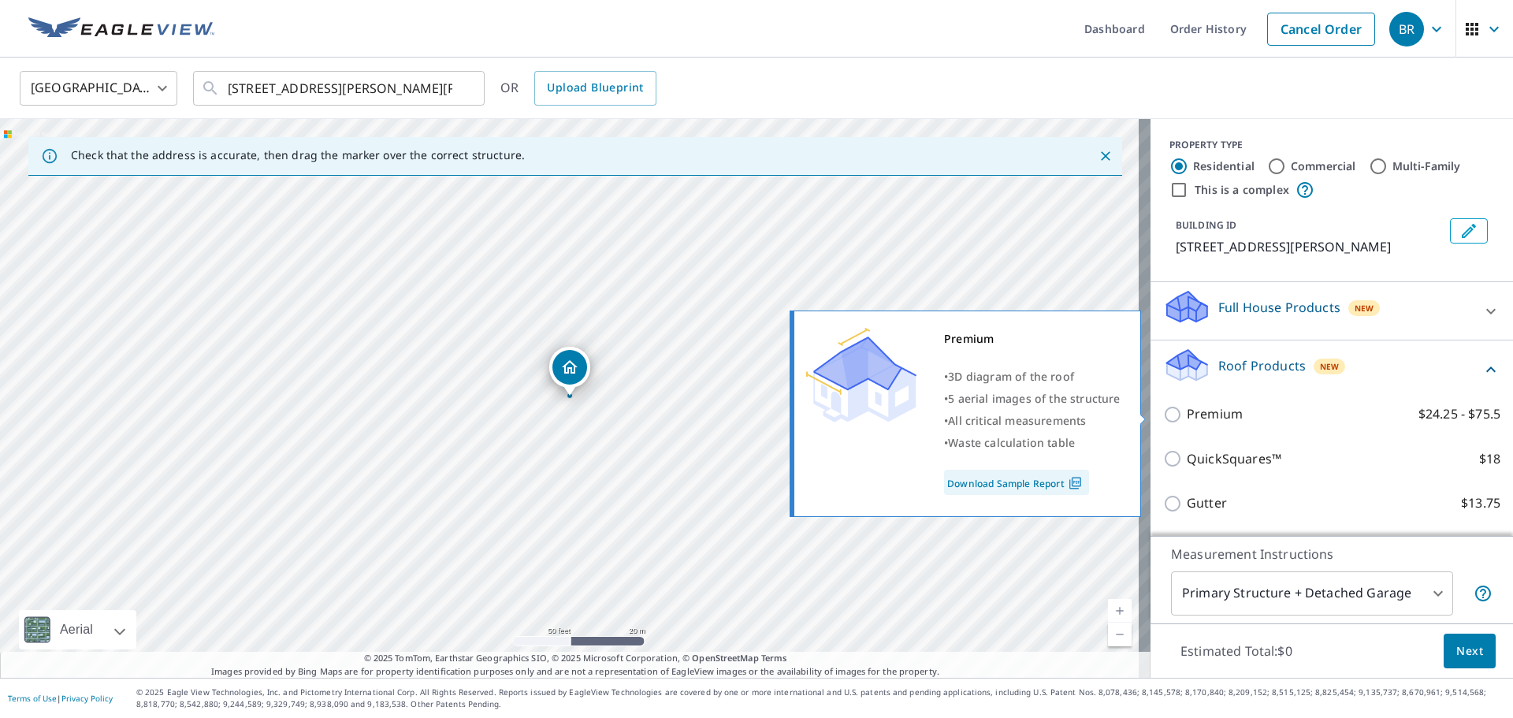
click at [1163, 422] on input "Premium $24.25 - $75.5" at bounding box center [1175, 414] width 24 height 19
checkbox input "true"
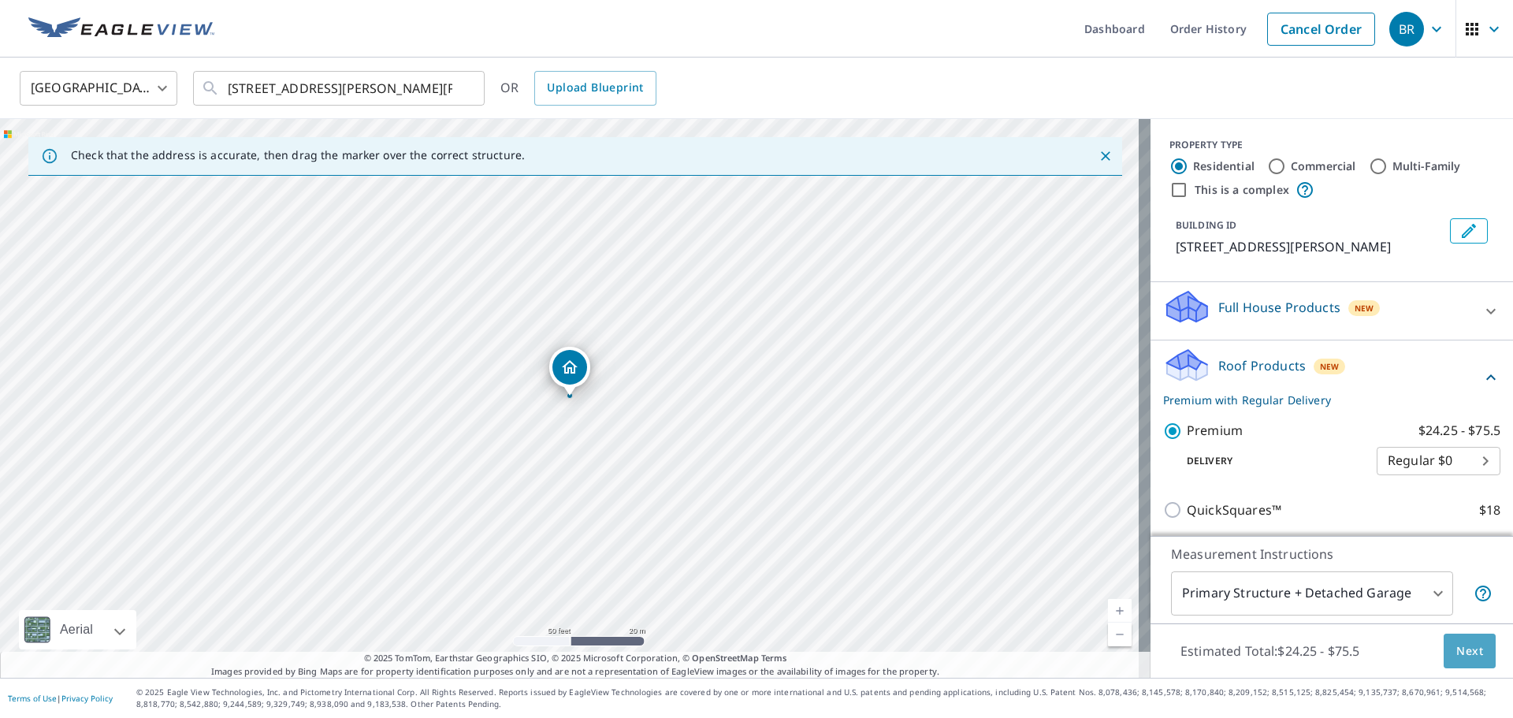
click at [1456, 648] on span "Next" at bounding box center [1469, 651] width 27 height 20
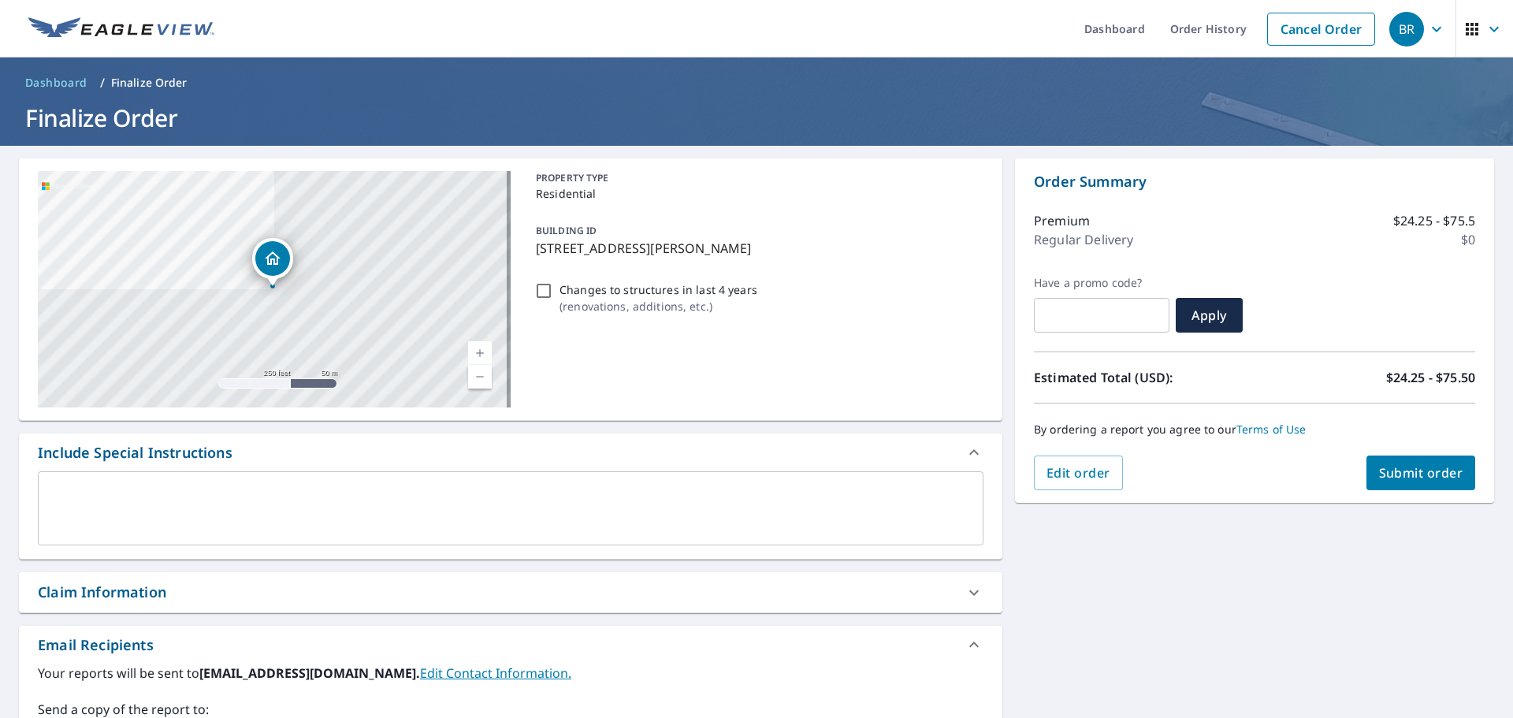
click at [1396, 474] on span "Submit order" at bounding box center [1421, 472] width 84 height 17
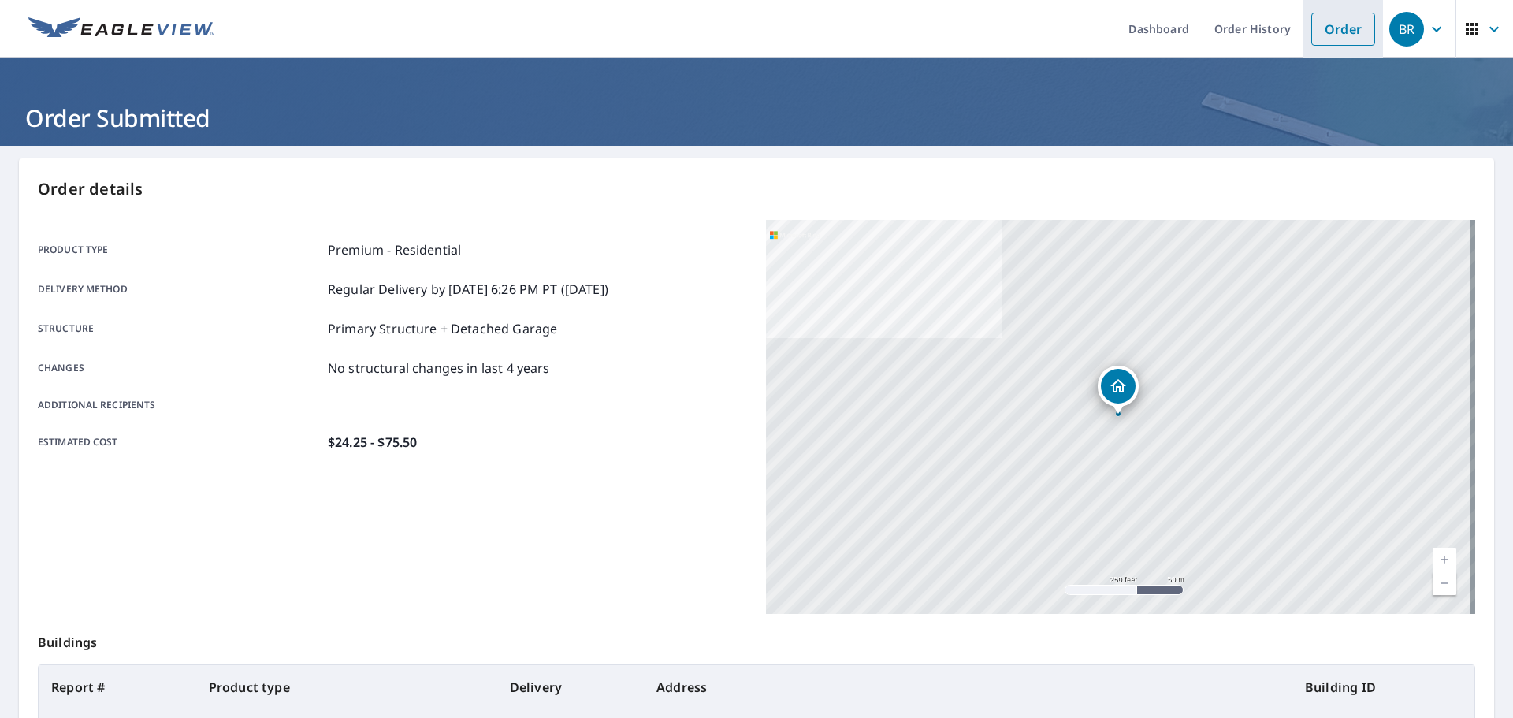
click at [1324, 22] on link "Order" at bounding box center [1343, 29] width 64 height 33
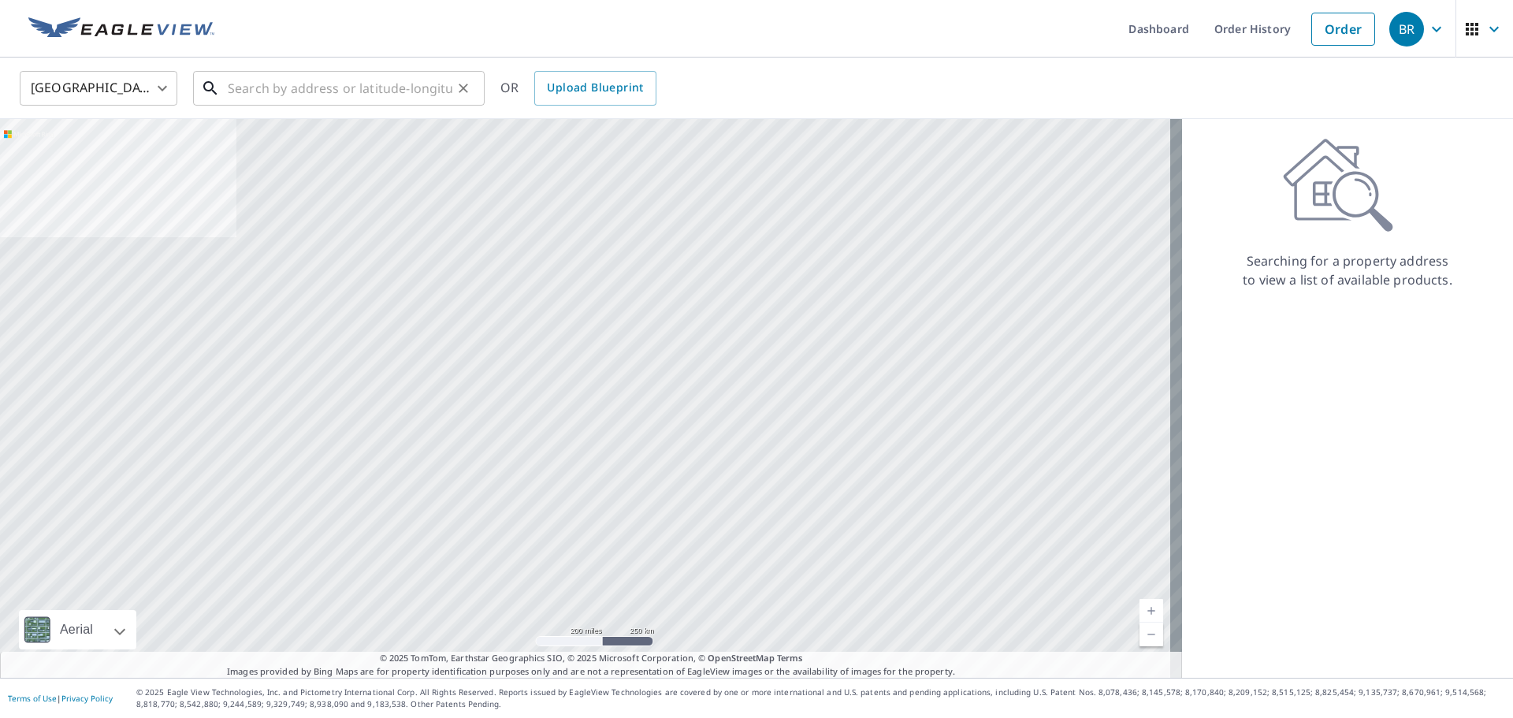
click at [324, 80] on input "text" at bounding box center [340, 88] width 225 height 44
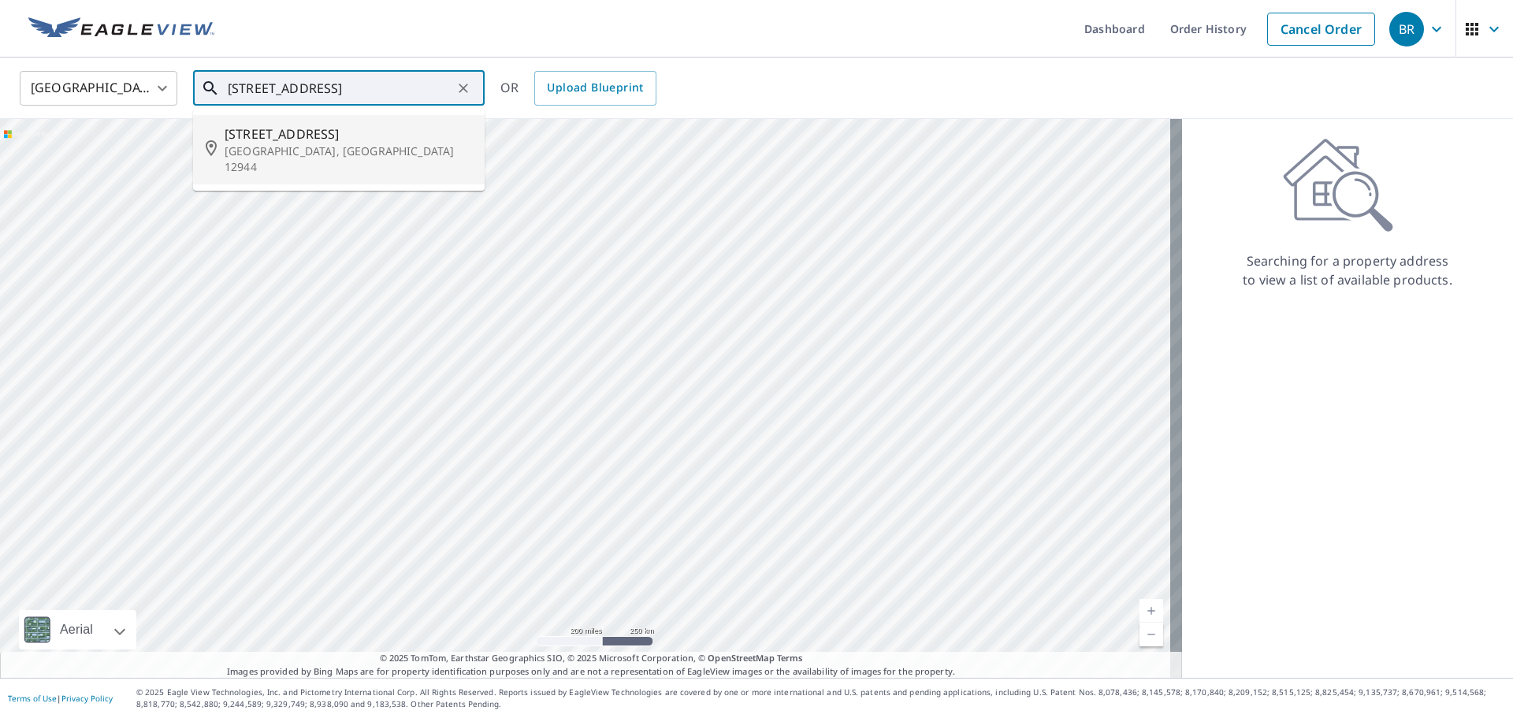
click at [307, 143] on p "Keeseville, NY 12944" at bounding box center [348, 159] width 247 height 32
type input "137 Beaver Way Keeseville, NY 12944"
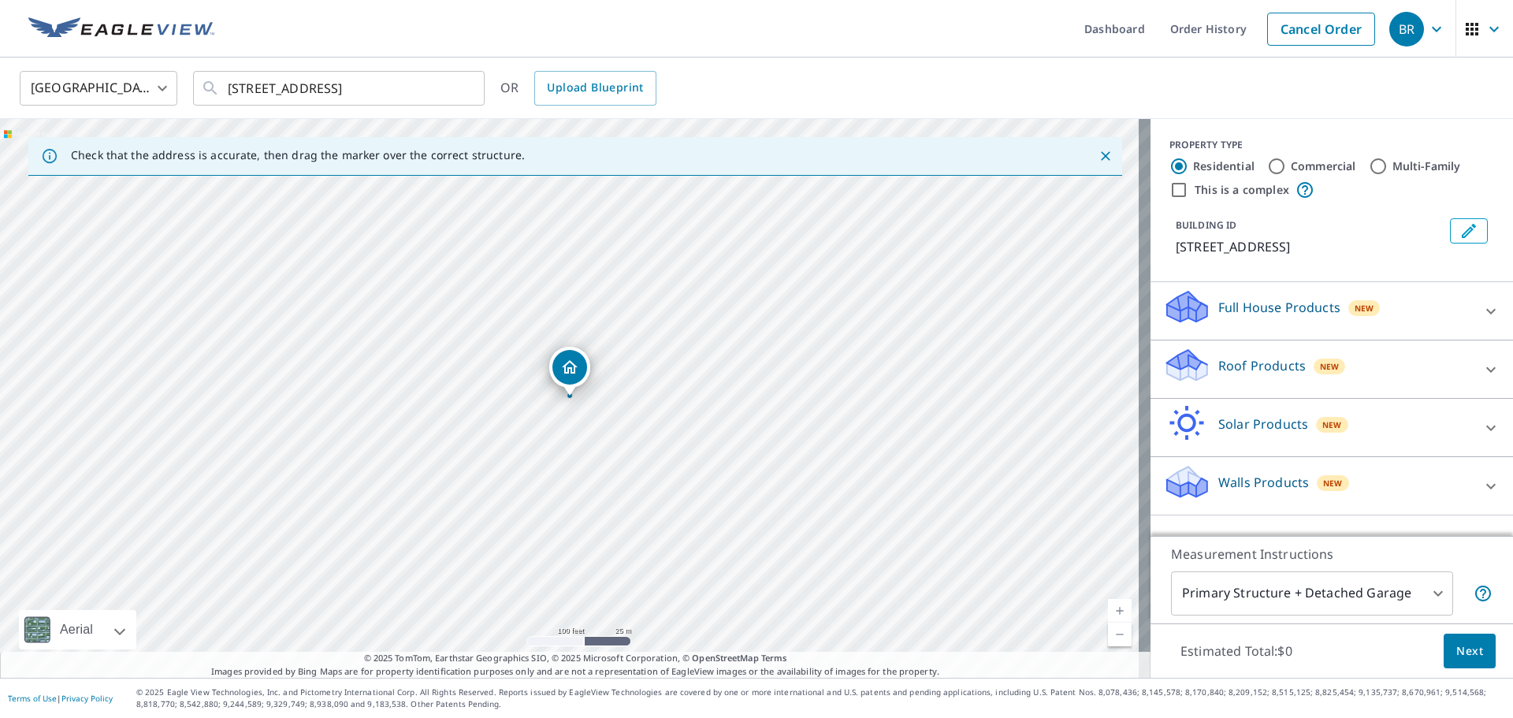
click at [467, 341] on div "137 Beaver Way Keeseville, NY 12944" at bounding box center [575, 398] width 1151 height 559
